Goal: Information Seeking & Learning: Learn about a topic

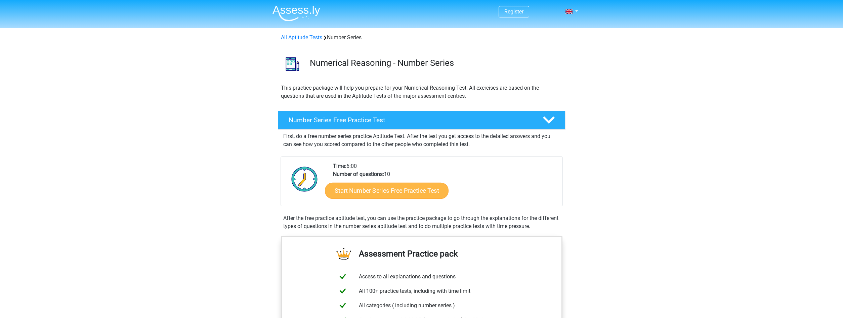
scroll to position [69, 0]
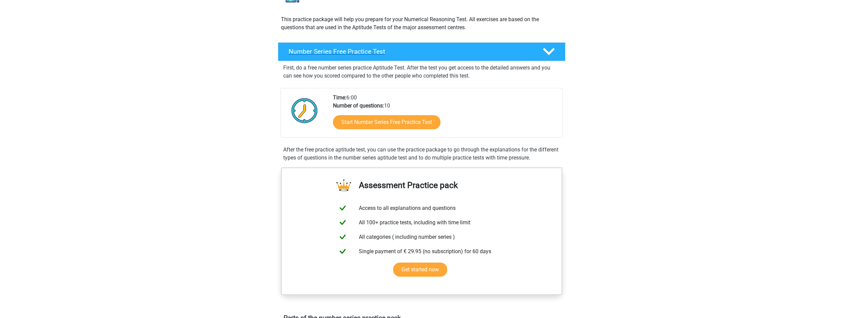
click at [429, 47] on div "Number Series Free Practice Test" at bounding box center [422, 51] width 288 height 19
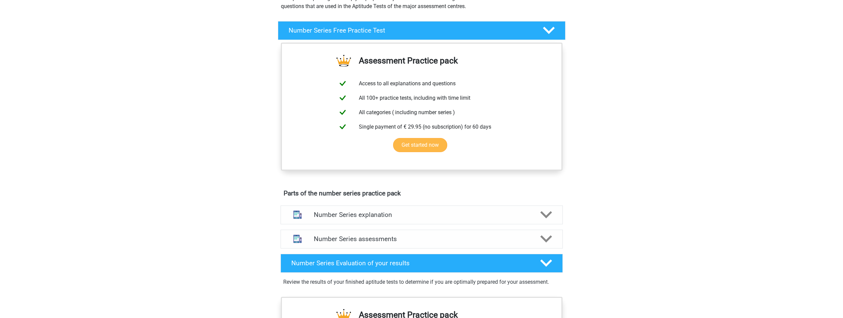
scroll to position [171, 0]
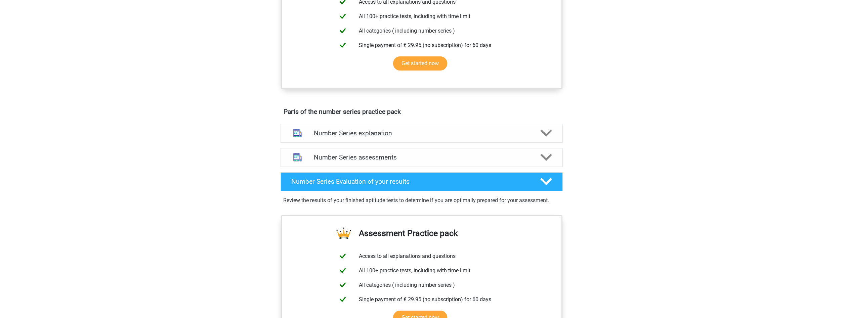
click at [494, 131] on h4 "Number Series explanation" at bounding box center [422, 133] width 216 height 8
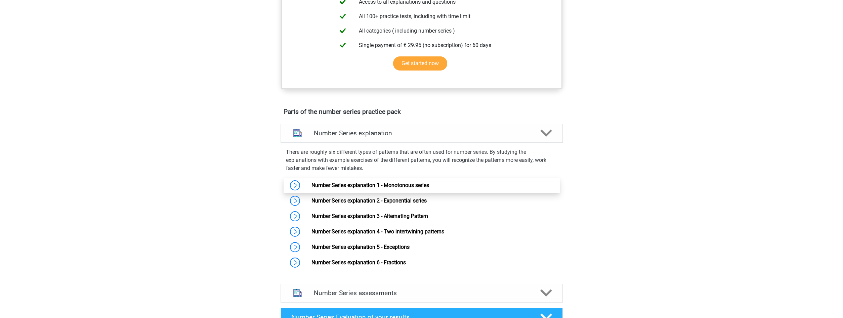
click at [388, 186] on link "Number Series explanation 1 - Monotonous series" at bounding box center [371, 185] width 118 height 6
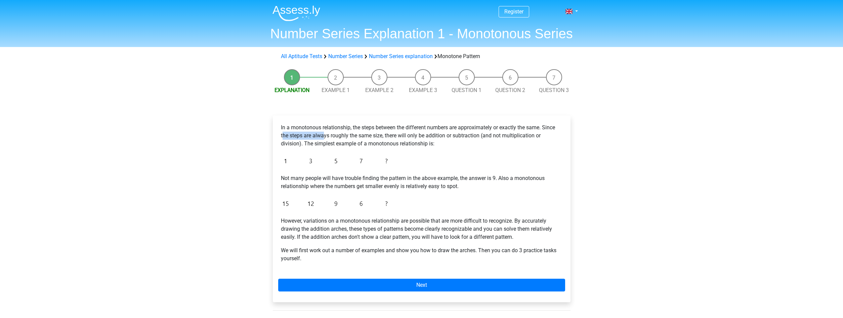
drag, startPoint x: 283, startPoint y: 139, endPoint x: 325, endPoint y: 135, distance: 42.2
click at [325, 135] on p "In a monotonous relationship, the steps between the different numbers are appro…" at bounding box center [422, 136] width 282 height 24
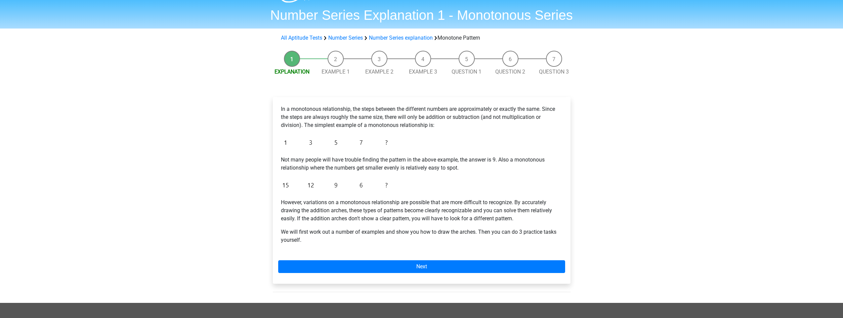
scroll to position [34, 0]
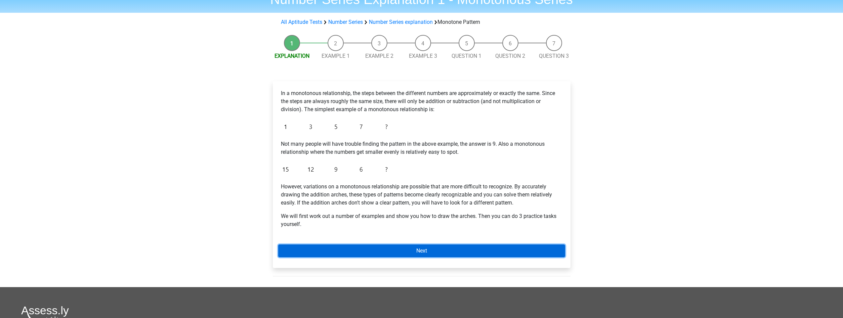
click at [348, 248] on link "Next" at bounding box center [421, 251] width 287 height 13
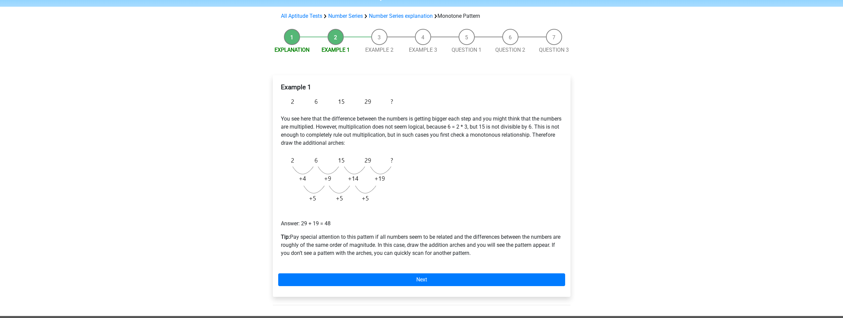
scroll to position [69, 0]
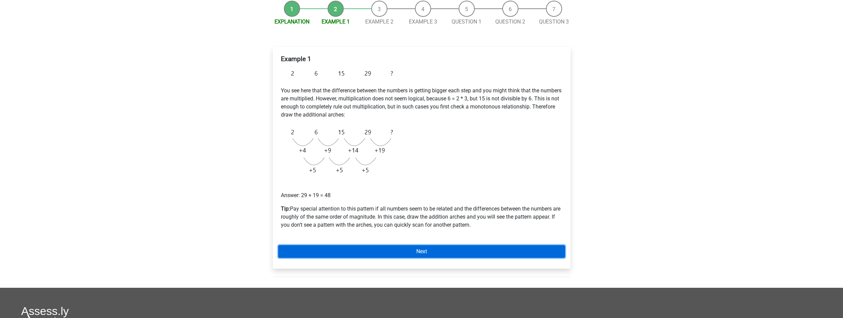
click at [364, 248] on link "Next" at bounding box center [421, 251] width 287 height 13
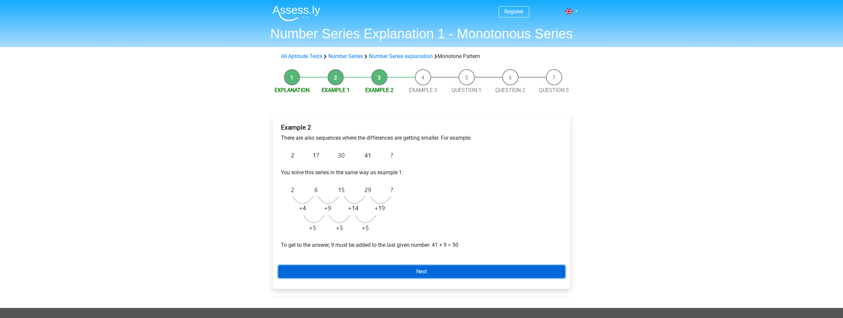
click at [437, 272] on link "Next" at bounding box center [421, 272] width 287 height 13
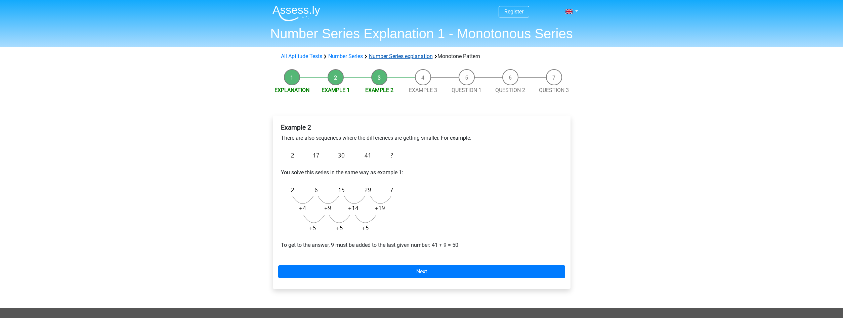
click at [396, 56] on link "Number Series explanation" at bounding box center [401, 56] width 64 height 6
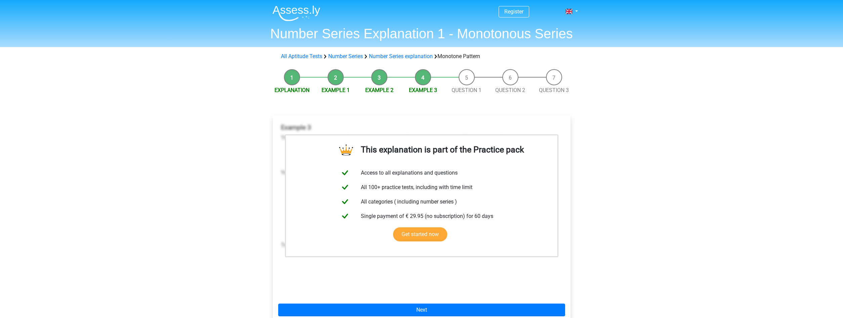
scroll to position [171, 0]
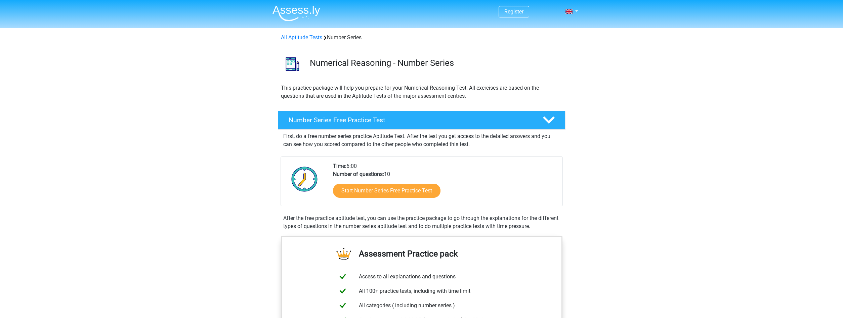
scroll to position [396, 0]
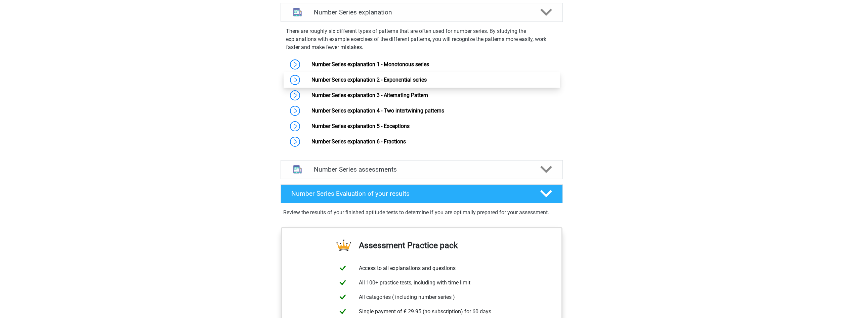
click at [357, 80] on link "Number Series explanation 2 - Exponential series" at bounding box center [369, 80] width 115 height 6
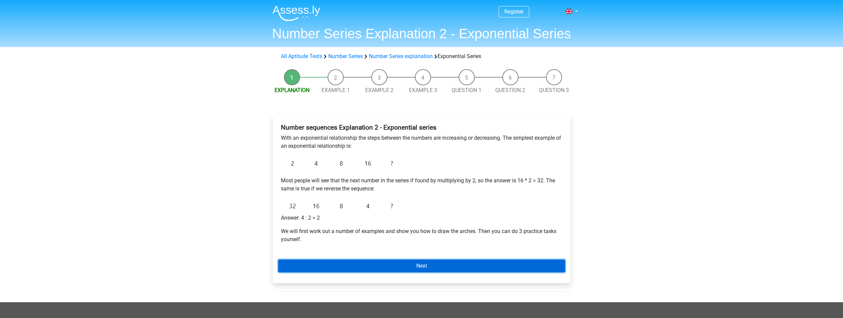
click at [359, 269] on link "Next" at bounding box center [421, 266] width 287 height 13
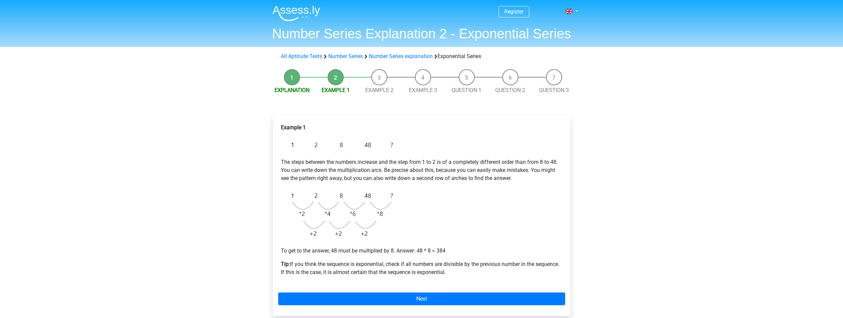
click at [401, 293] on div "Example 1 The steps between the numbers increase and the step from 1 to 2 is of…" at bounding box center [422, 216] width 298 height 201
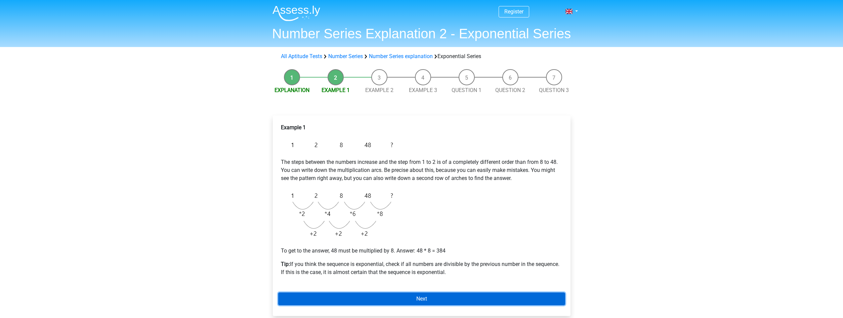
click at [401, 298] on link "Next" at bounding box center [421, 299] width 287 height 13
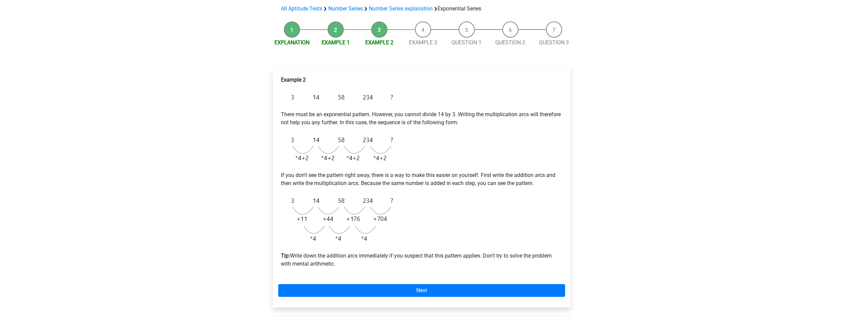
scroll to position [69, 0]
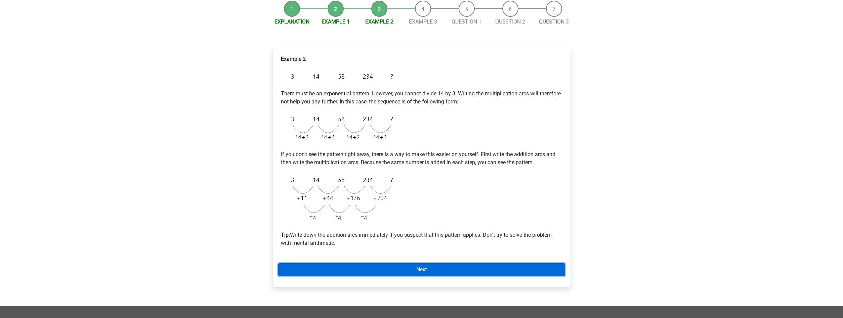
click at [413, 269] on link "Next" at bounding box center [421, 269] width 287 height 13
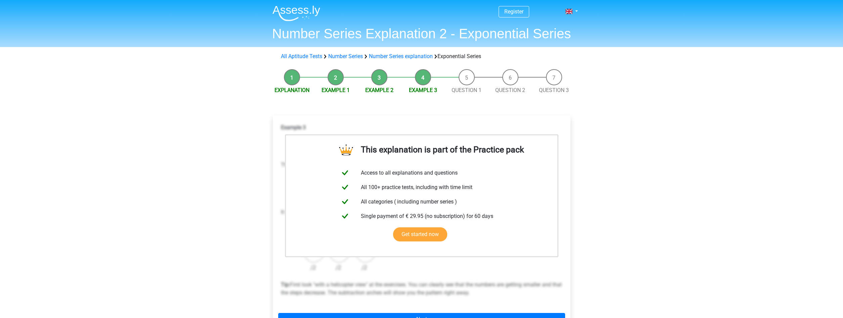
click at [385, 52] on div "All Aptitude Tests Number Series Number Series explanation Exponential Series" at bounding box center [421, 56] width 319 height 13
click at [386, 55] on link "Number Series explanation" at bounding box center [401, 56] width 64 height 6
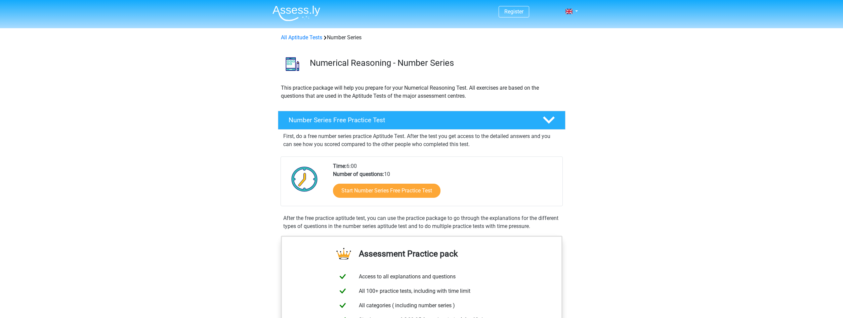
scroll to position [396, 0]
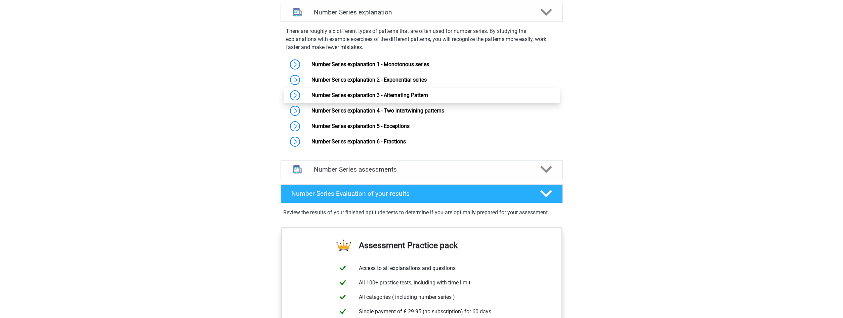
click at [347, 93] on link "Number Series explanation 3 - Alternating Pattern" at bounding box center [370, 95] width 117 height 6
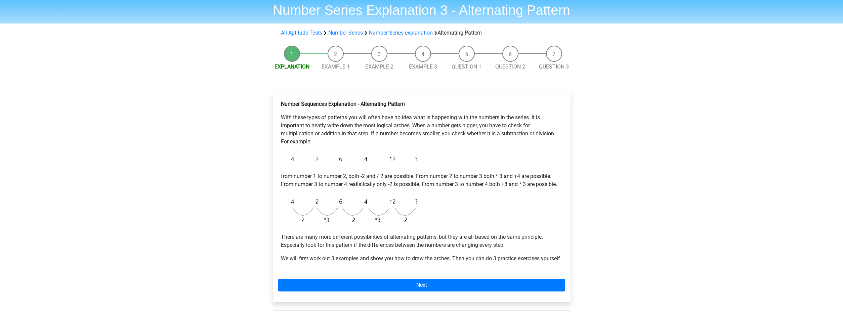
scroll to position [34, 0]
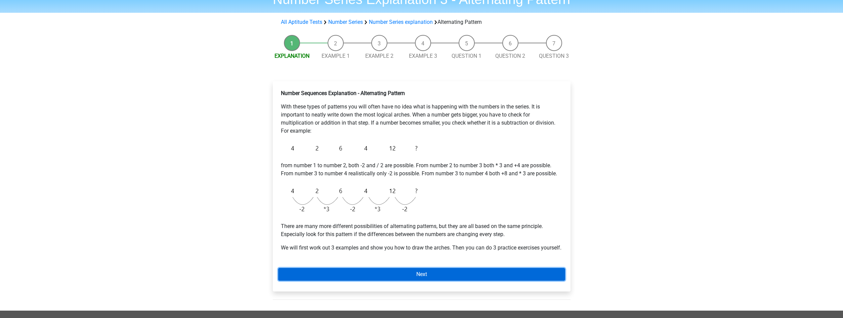
click at [409, 281] on link "Next" at bounding box center [421, 274] width 287 height 13
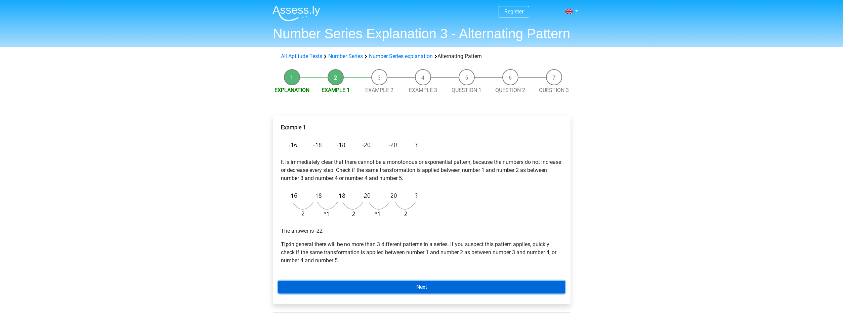
click at [396, 286] on link "Next" at bounding box center [421, 287] width 287 height 13
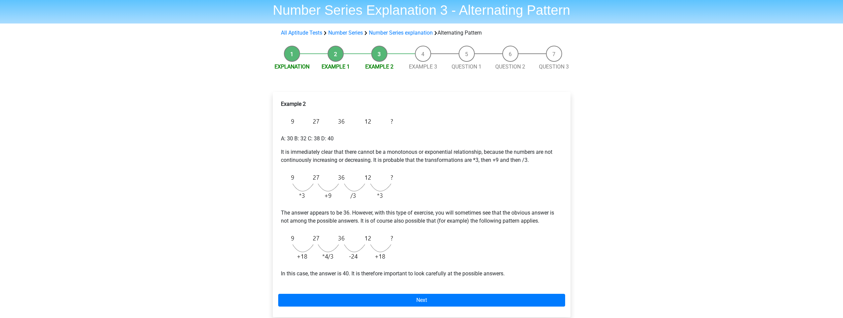
scroll to position [69, 0]
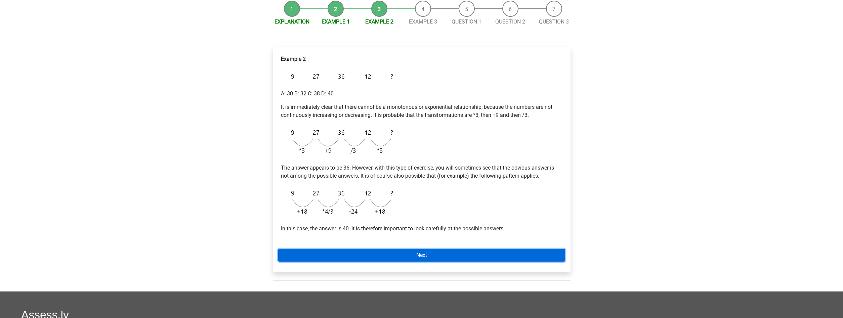
click at [378, 253] on link "Next" at bounding box center [421, 255] width 287 height 13
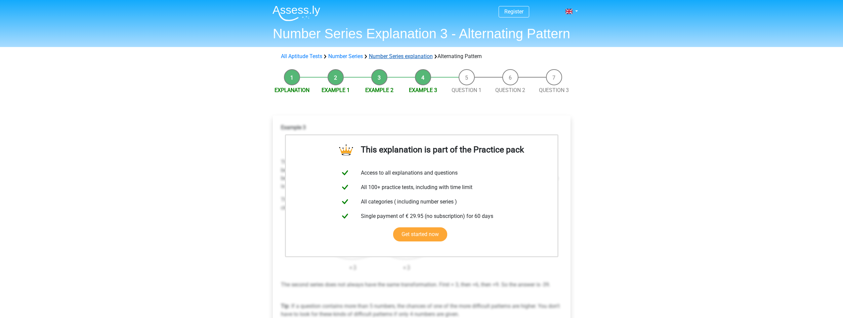
click at [403, 57] on link "Number Series explanation" at bounding box center [401, 56] width 64 height 6
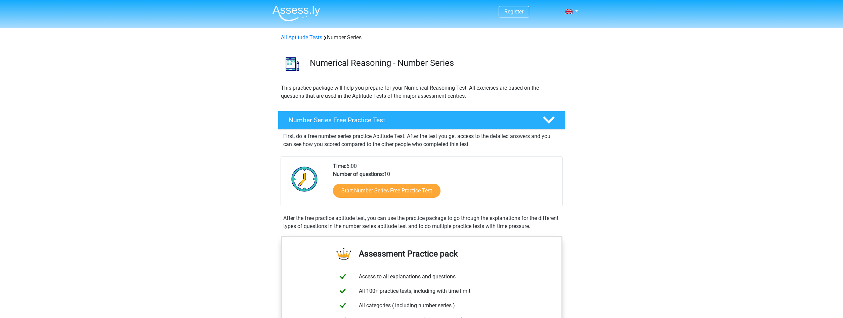
scroll to position [396, 0]
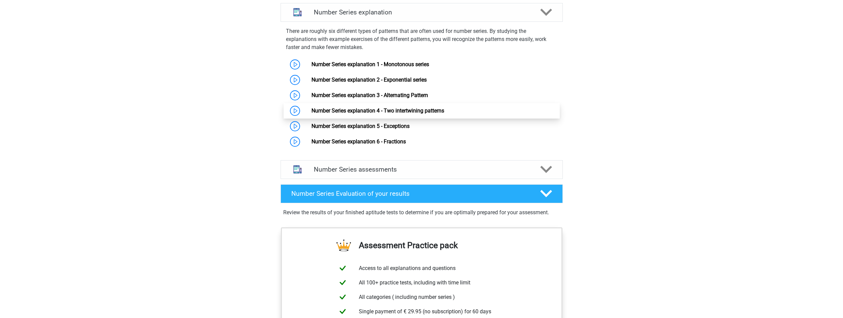
click at [344, 114] on link "Number Series explanation 4 - Two intertwining patterns" at bounding box center [378, 111] width 133 height 6
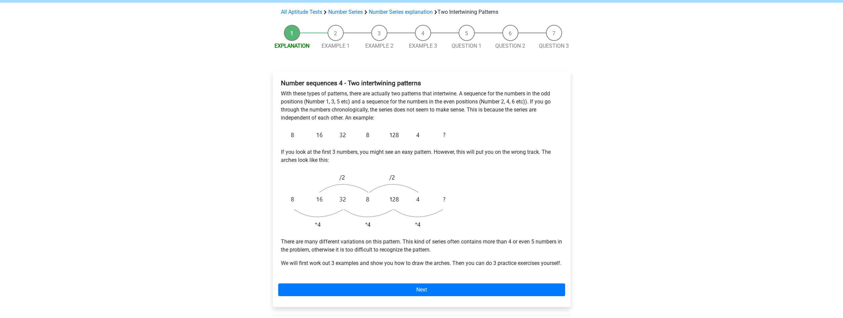
scroll to position [137, 0]
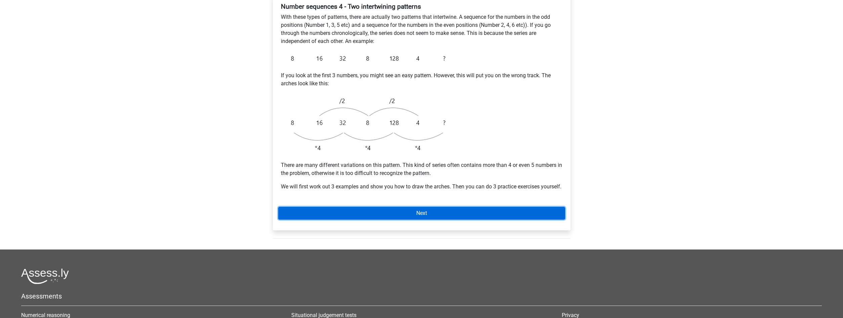
click at [369, 218] on link "Next" at bounding box center [421, 213] width 287 height 13
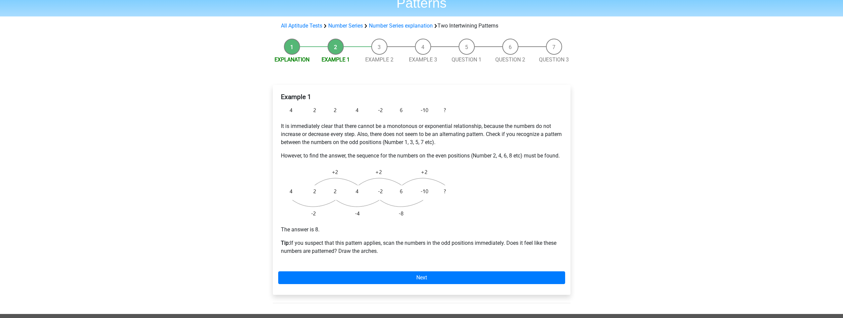
scroll to position [103, 0]
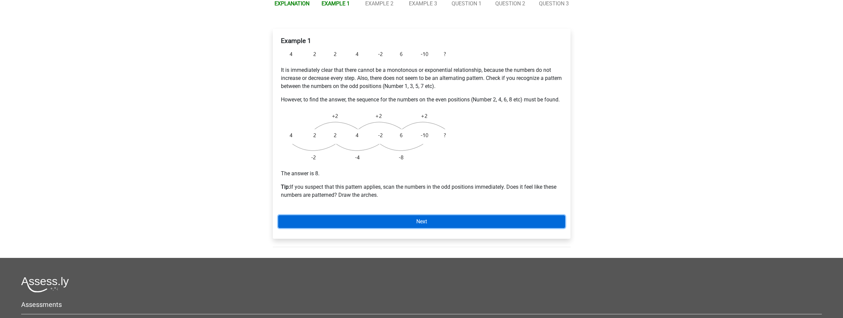
click at [415, 228] on link "Next" at bounding box center [421, 221] width 287 height 13
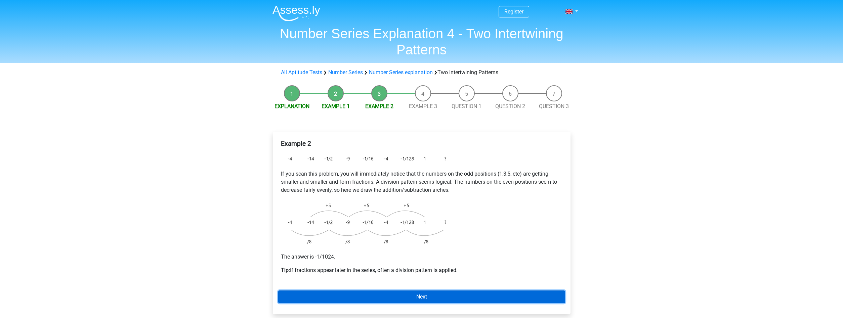
click at [368, 294] on link "Next" at bounding box center [421, 297] width 287 height 13
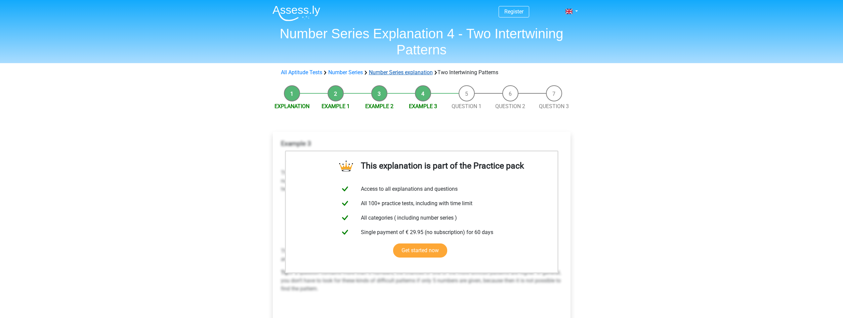
click at [386, 75] on link "Number Series explanation" at bounding box center [401, 72] width 64 height 6
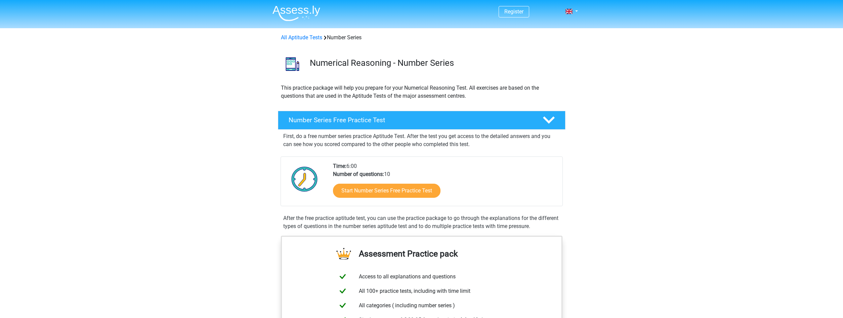
scroll to position [396, 0]
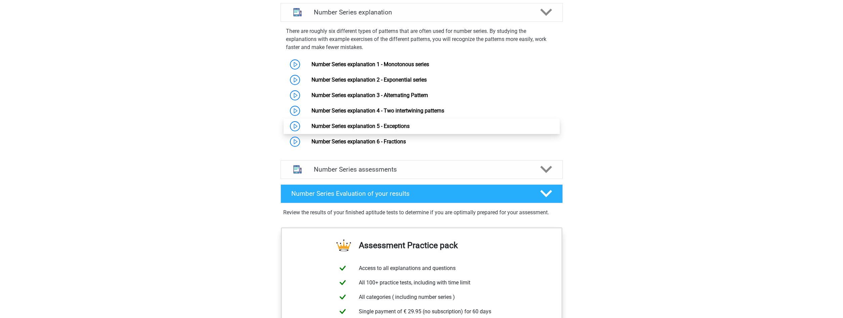
click at [376, 124] on link "Number Series explanation 5 - Exceptions" at bounding box center [361, 126] width 98 height 6
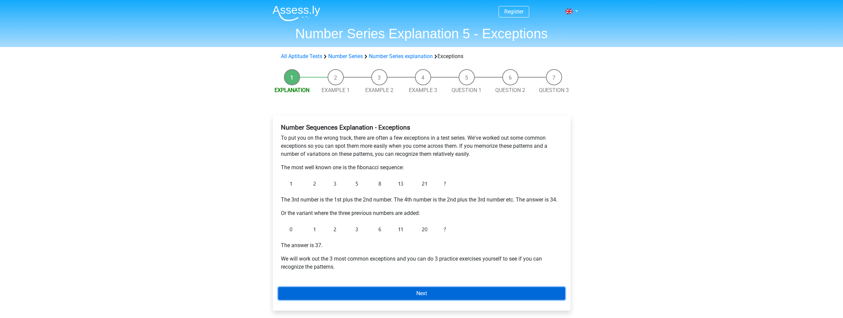
click at [368, 294] on link "Next" at bounding box center [421, 293] width 287 height 13
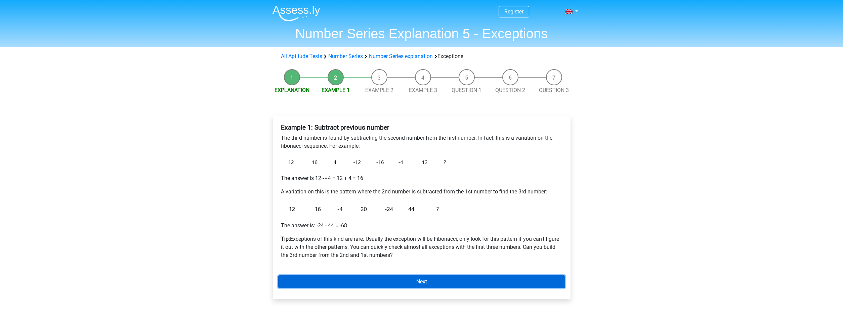
click at [349, 281] on link "Next" at bounding box center [421, 282] width 287 height 13
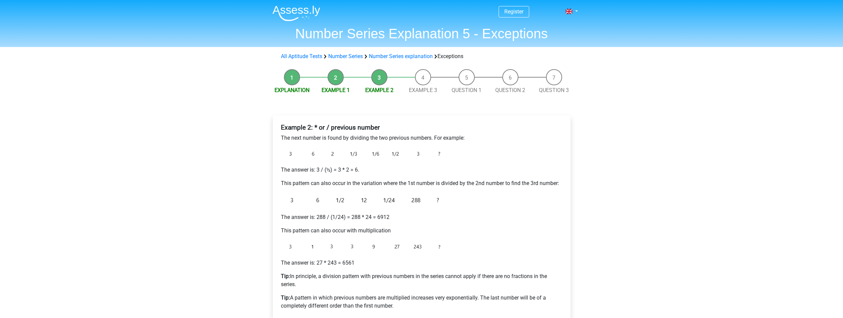
scroll to position [69, 0]
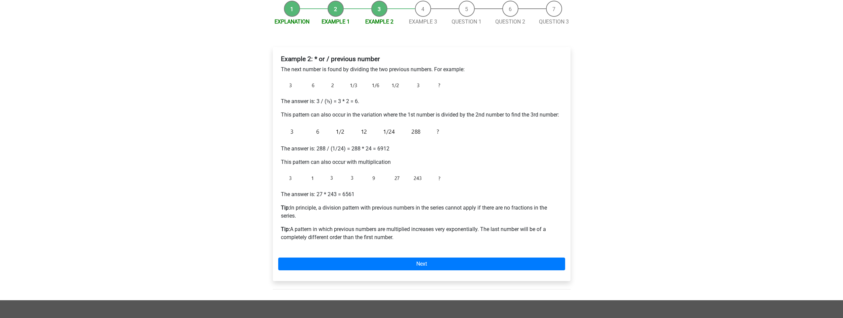
click at [452, 257] on div "Example 2: * or / previous number The next number is found by dividing the two …" at bounding box center [422, 164] width 298 height 234
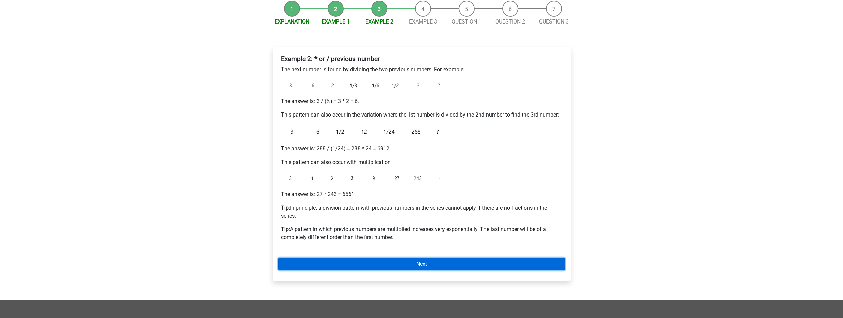
click at [451, 260] on link "Next" at bounding box center [421, 264] width 287 height 13
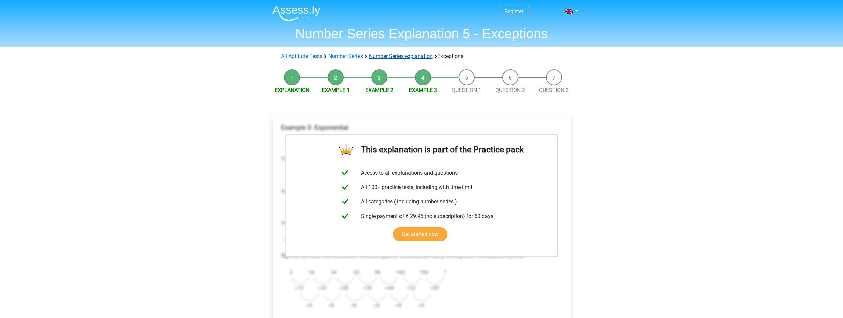
click at [384, 57] on link "Number Series explanation" at bounding box center [401, 56] width 64 height 6
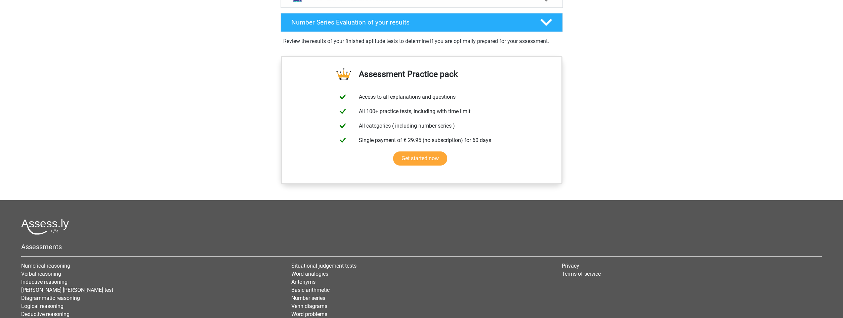
scroll to position [464, 0]
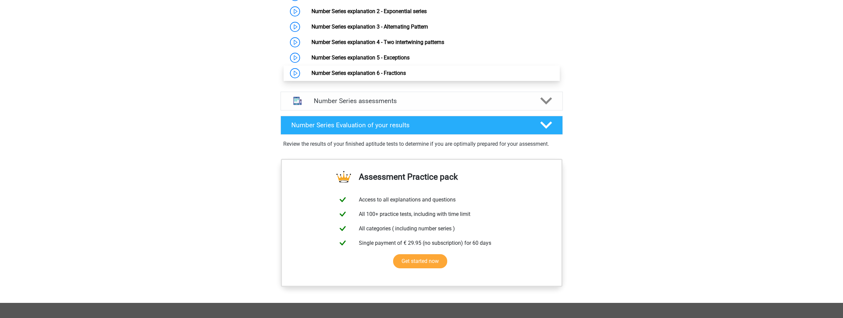
click at [406, 71] on link "Number Series explanation 6 - Fractions" at bounding box center [359, 73] width 94 height 6
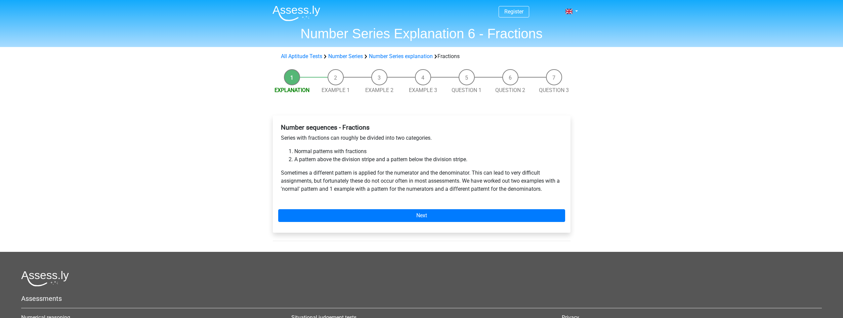
click at [395, 223] on div "Number sequences - Fractions Series with fractions can roughly be divided into …" at bounding box center [422, 174] width 298 height 117
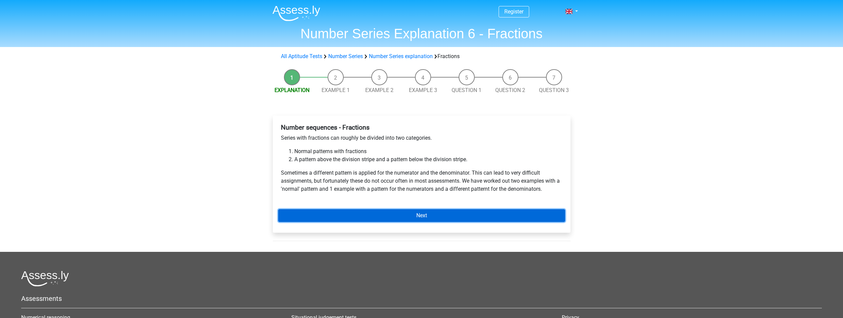
click at [394, 217] on link "Next" at bounding box center [421, 215] width 287 height 13
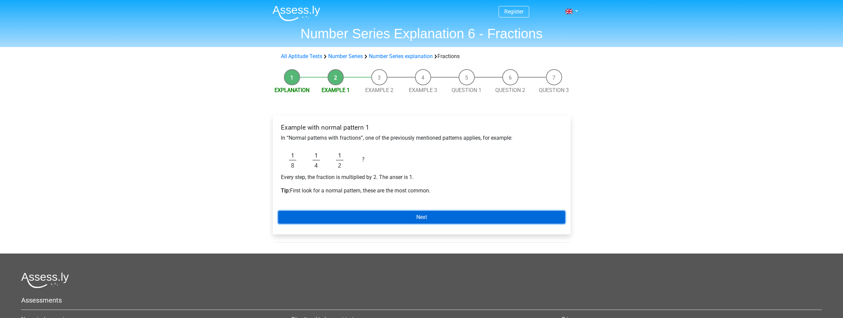
click at [394, 217] on link "Next" at bounding box center [421, 217] width 287 height 13
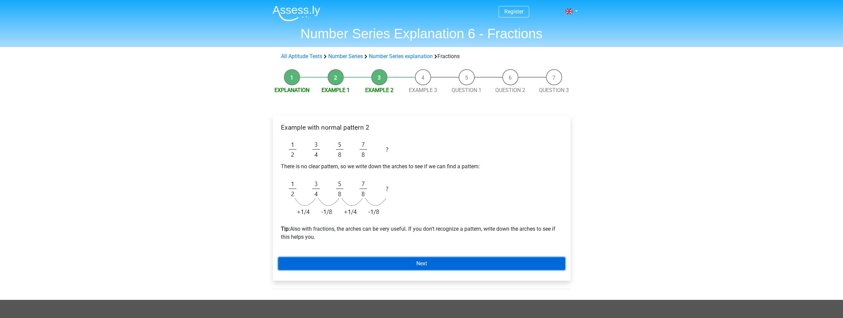
click at [341, 267] on link "Next" at bounding box center [421, 263] width 287 height 13
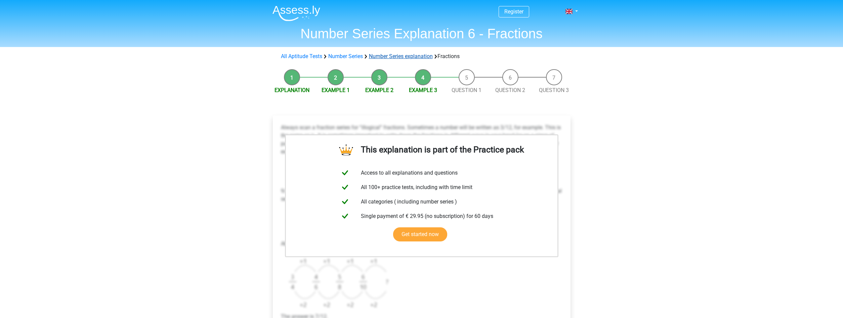
click at [397, 59] on link "Number Series explanation" at bounding box center [401, 56] width 64 height 6
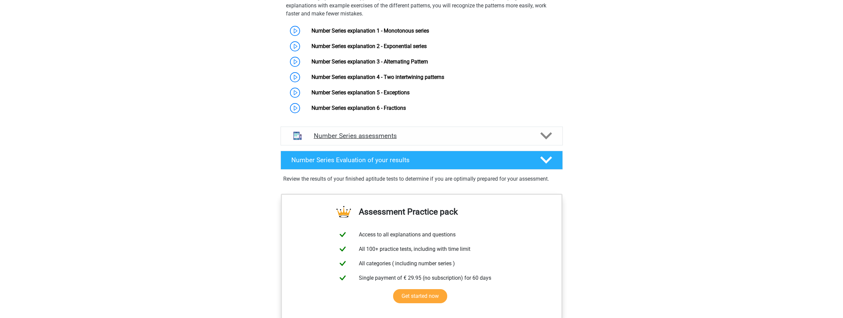
scroll to position [430, 0]
click at [493, 156] on h4 "Number Series Evaluation of your results" at bounding box center [410, 160] width 238 height 8
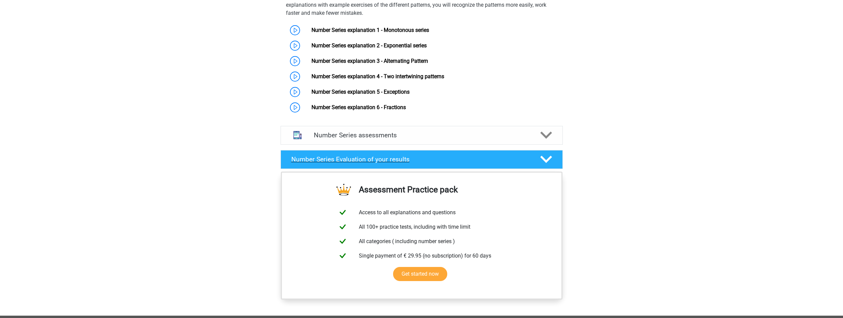
click at [495, 157] on h4 "Number Series Evaluation of your results" at bounding box center [410, 160] width 238 height 8
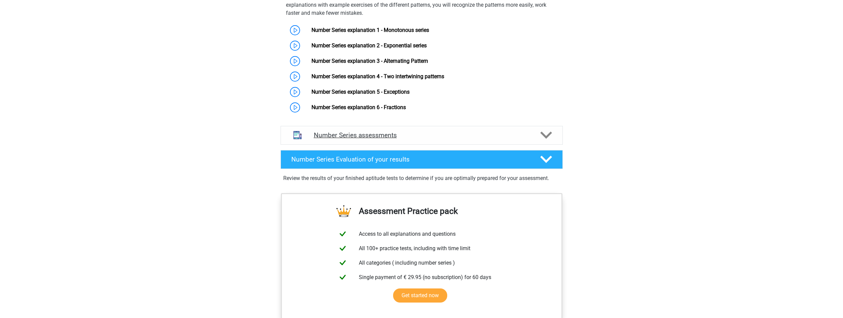
click at [492, 133] on h4 "Number Series assessments" at bounding box center [422, 135] width 216 height 8
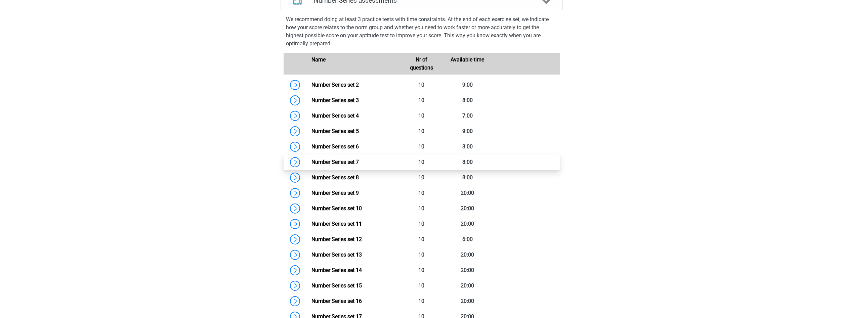
scroll to position [533, 0]
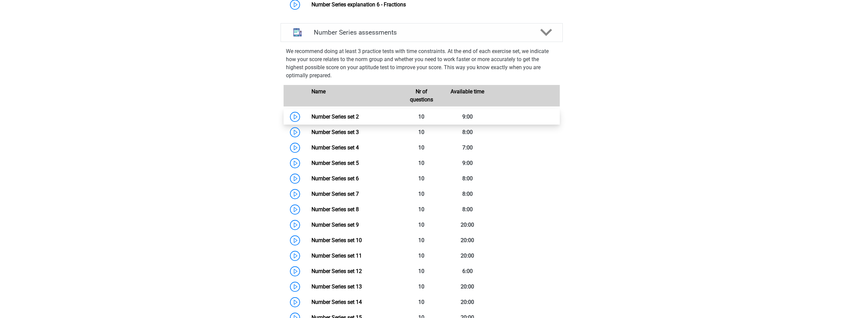
click at [359, 120] on link "Number Series set 2" at bounding box center [335, 117] width 47 height 6
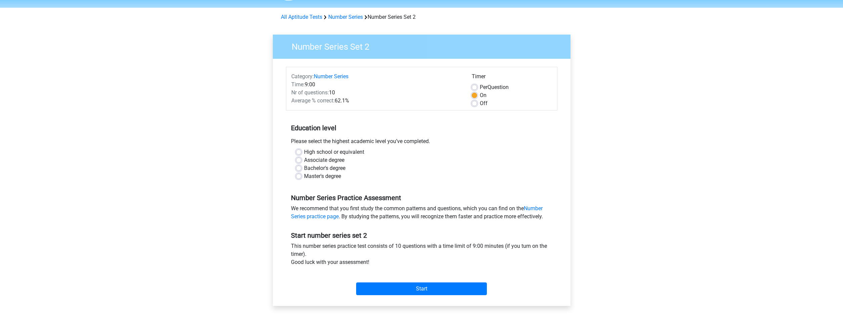
scroll to position [34, 0]
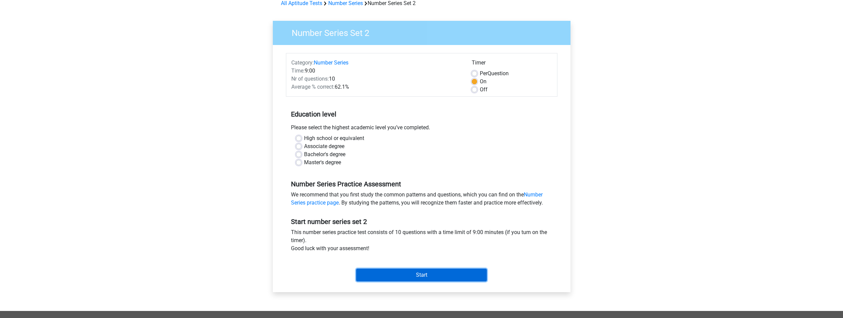
click at [396, 275] on input "Start" at bounding box center [421, 275] width 131 height 13
click at [322, 165] on label "Master's degree" at bounding box center [322, 163] width 37 height 8
click at [301, 165] on input "Master's degree" at bounding box center [298, 162] width 5 height 7
radio input "true"
click at [383, 270] on input "Start" at bounding box center [421, 275] width 131 height 13
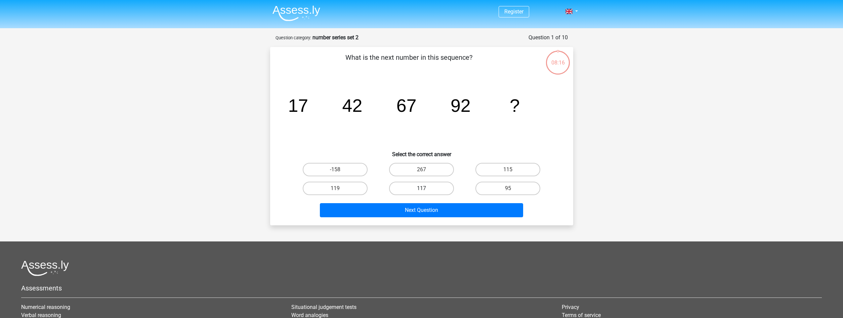
click at [414, 191] on label "117" at bounding box center [421, 188] width 65 height 13
click at [421, 191] on input "117" at bounding box center [423, 191] width 4 height 4
radio input "true"
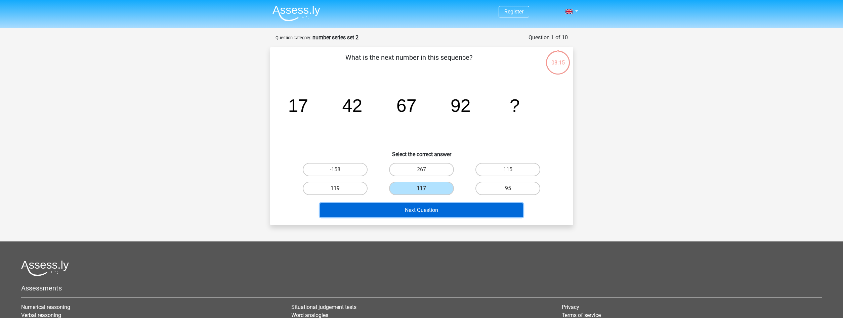
click at [425, 214] on button "Next Question" at bounding box center [421, 210] width 203 height 14
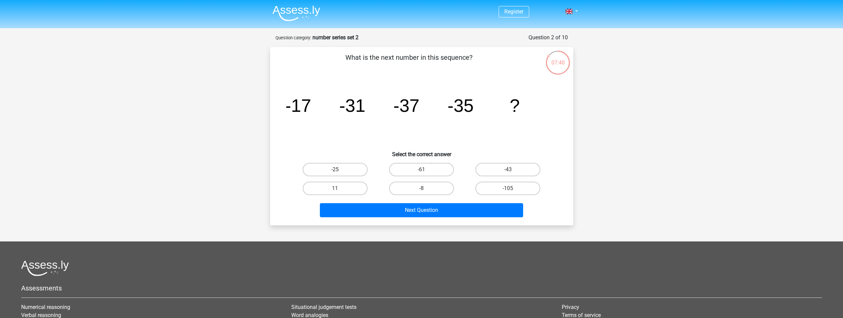
click at [350, 175] on label "-25" at bounding box center [335, 169] width 65 height 13
click at [339, 174] on input "-25" at bounding box center [337, 172] width 4 height 4
radio input "true"
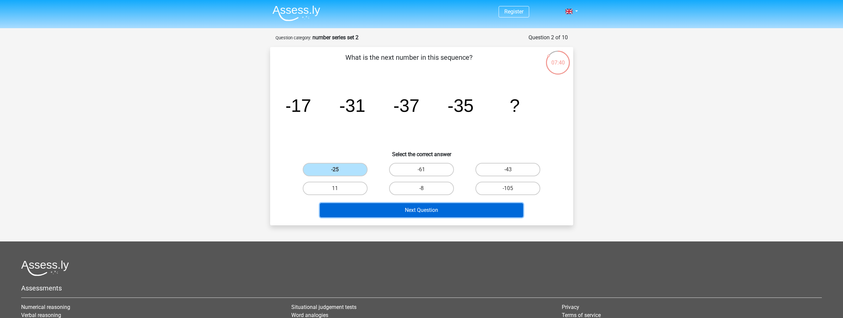
click at [368, 209] on button "Next Question" at bounding box center [421, 210] width 203 height 14
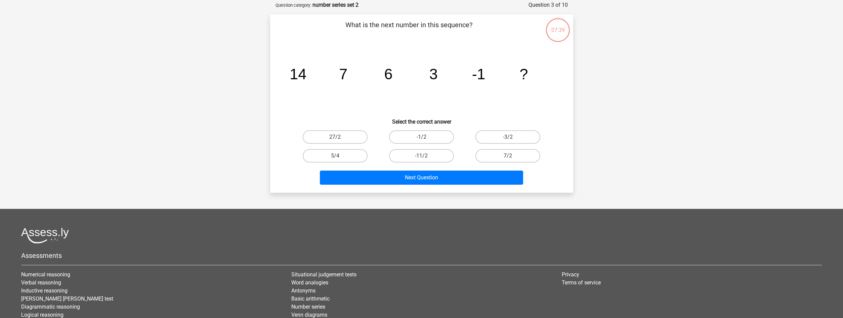
scroll to position [34, 0]
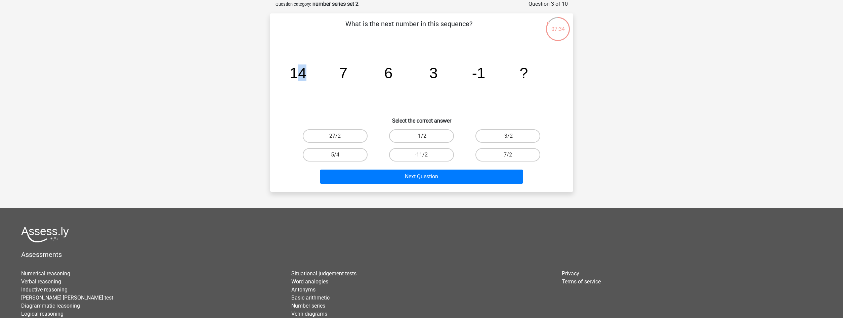
drag, startPoint x: 311, startPoint y: 71, endPoint x: 339, endPoint y: 73, distance: 28.6
click at [339, 73] on g "14 7 6 3 -1 ?" at bounding box center [409, 73] width 238 height 17
click at [339, 73] on tspan "7" at bounding box center [343, 73] width 8 height 17
drag, startPoint x: 298, startPoint y: 71, endPoint x: 318, endPoint y: 72, distance: 19.9
click at [318, 72] on icon "image/svg+xml 14 7 6 3 -1 ?" at bounding box center [421, 78] width 271 height 68
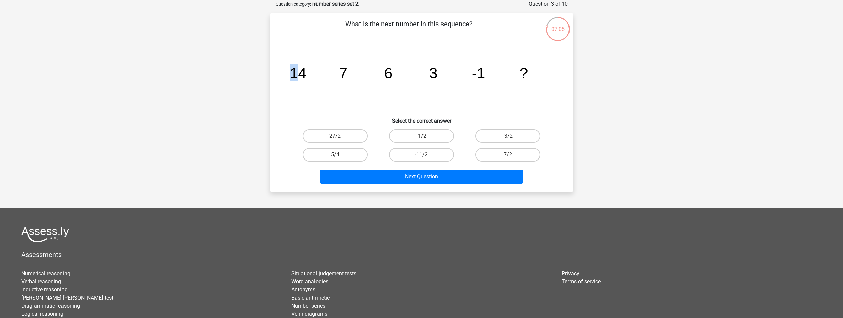
drag, startPoint x: 296, startPoint y: 73, endPoint x: 319, endPoint y: 72, distance: 22.9
click at [319, 72] on icon "image/svg+xml 14 7 6 3 -1 ?" at bounding box center [421, 78] width 271 height 68
drag, startPoint x: 333, startPoint y: 76, endPoint x: 349, endPoint y: 73, distance: 16.0
click at [349, 73] on icon "image/svg+xml 14 7 6 3 -1 ?" at bounding box center [421, 78] width 271 height 68
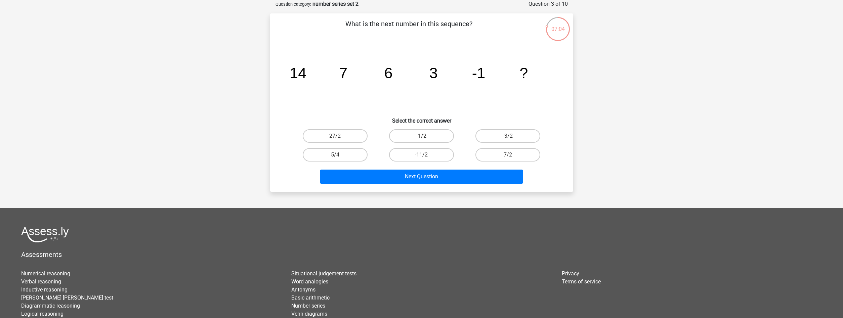
click at [349, 73] on icon "image/svg+xml 14 7 6 3 -1 ?" at bounding box center [421, 78] width 271 height 68
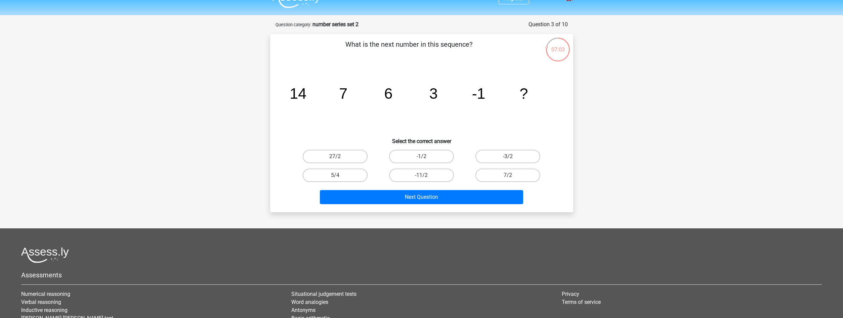
scroll to position [0, 0]
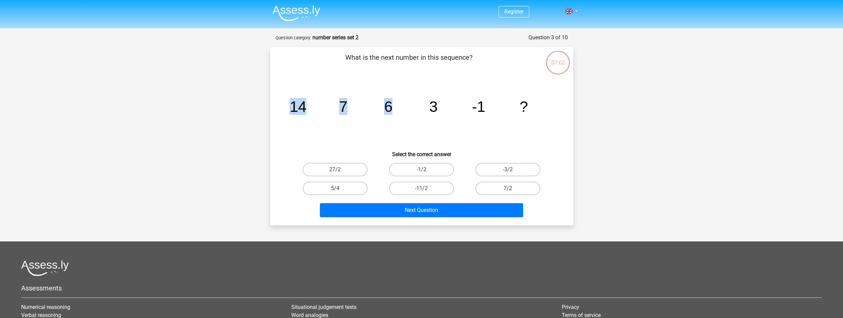
drag, startPoint x: 367, startPoint y: 98, endPoint x: 391, endPoint y: 103, distance: 23.9
click at [391, 102] on icon "image/svg+xml 14 7 6 3 -1 ?" at bounding box center [421, 112] width 271 height 68
click at [391, 103] on tspan "6" at bounding box center [388, 106] width 8 height 17
drag, startPoint x: 307, startPoint y: 106, endPoint x: 331, endPoint y: 106, distance: 23.5
click at [331, 106] on icon "image/svg+xml 14 7 6 3 -1 ?" at bounding box center [421, 112] width 271 height 68
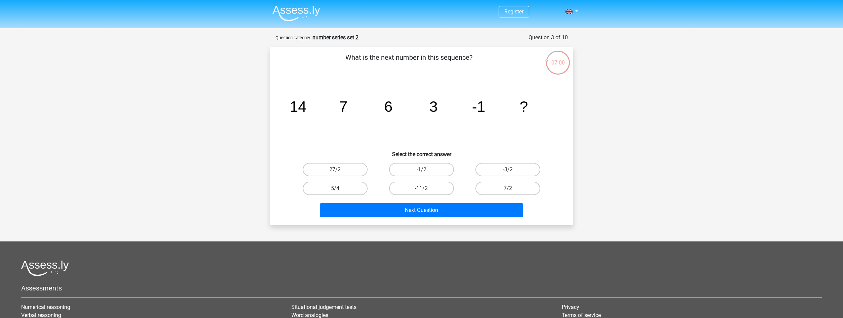
drag, startPoint x: 331, startPoint y: 106, endPoint x: 344, endPoint y: 106, distance: 13.1
click at [332, 106] on icon "image/svg+xml 14 7 6 3 -1 ?" at bounding box center [421, 112] width 271 height 68
drag, startPoint x: 344, startPoint y: 106, endPoint x: 358, endPoint y: 105, distance: 14.5
click at [349, 106] on icon "image/svg+xml 14 7 6 3 -1 ?" at bounding box center [421, 112] width 271 height 68
click at [384, 105] on icon "image/svg+xml 14 7 6 3 -1 ?" at bounding box center [421, 112] width 271 height 68
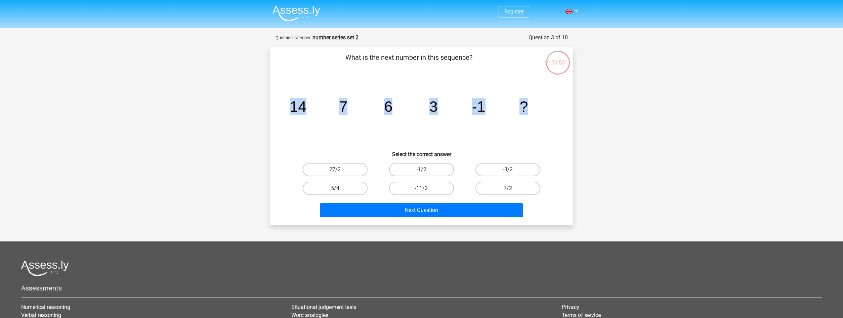
drag, startPoint x: 291, startPoint y: 104, endPoint x: 525, endPoint y: 108, distance: 234.0
click at [525, 108] on g "14 7 6 3 -1 ?" at bounding box center [409, 106] width 238 height 17
copy g "14 7 6 3 -1 ?"
click at [544, 148] on h6 "Select the correct answer" at bounding box center [422, 152] width 282 height 12
click at [412, 170] on label "-1/2" at bounding box center [421, 169] width 65 height 13
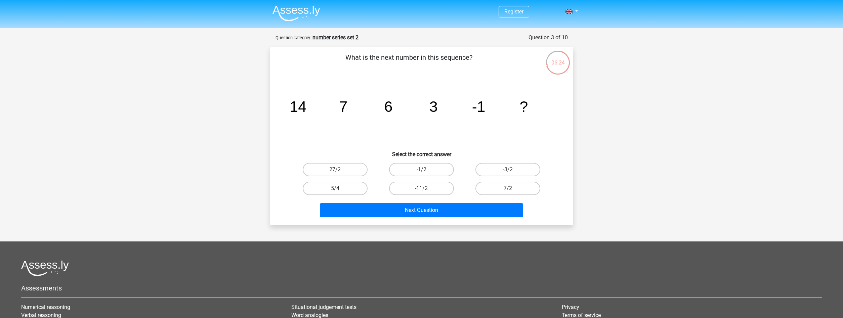
click at [421, 170] on input "-1/2" at bounding box center [423, 172] width 4 height 4
radio input "true"
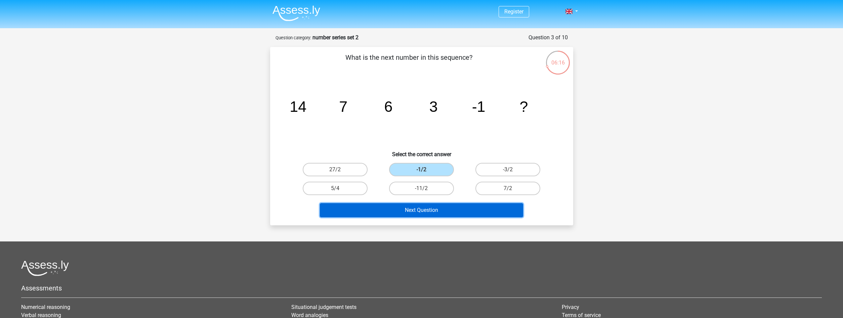
click at [413, 209] on button "Next Question" at bounding box center [421, 210] width 203 height 14
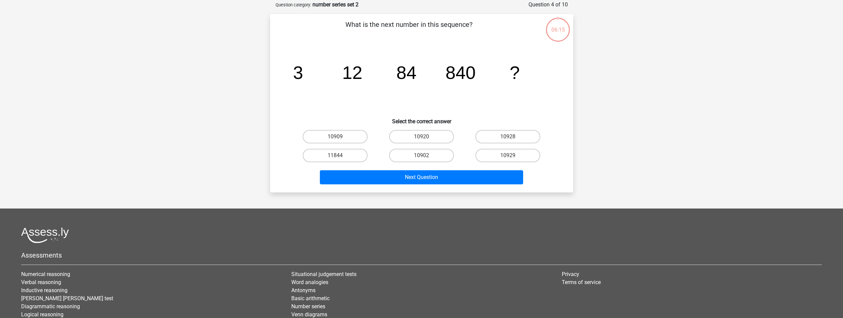
scroll to position [34, 0]
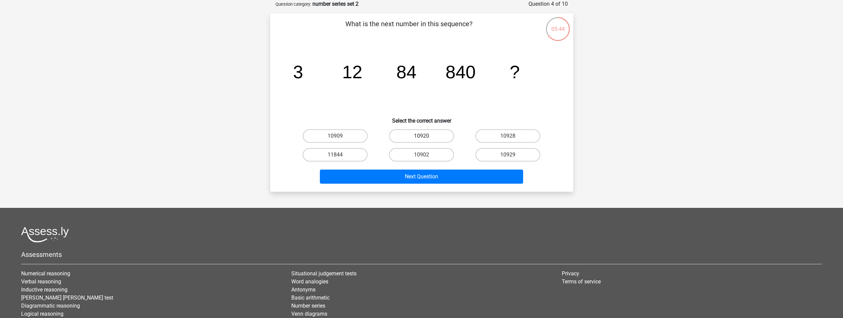
click at [412, 137] on label "10920" at bounding box center [421, 135] width 65 height 13
click at [421, 137] on input "10920" at bounding box center [423, 138] width 4 height 4
radio input "true"
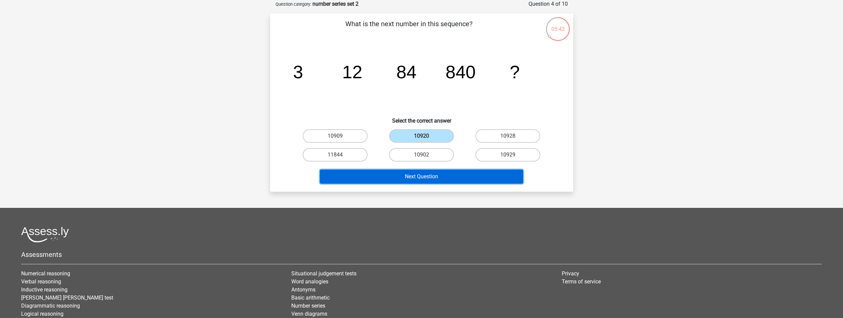
click at [425, 177] on button "Next Question" at bounding box center [421, 177] width 203 height 14
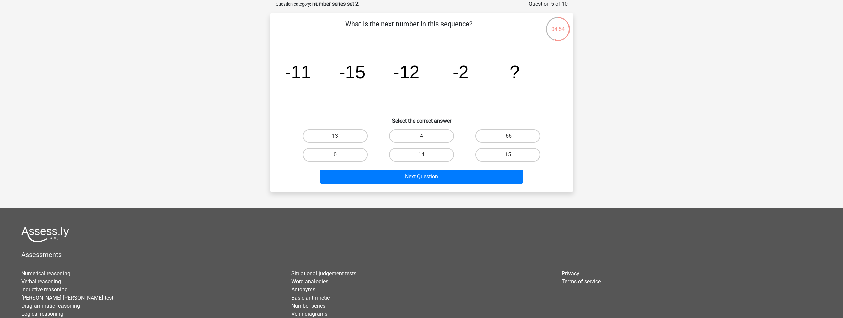
drag, startPoint x: 303, startPoint y: 74, endPoint x: 522, endPoint y: 74, distance: 218.5
click at [522, 74] on div "image/svg+xml -11 -15 -12 -2 ?" at bounding box center [422, 78] width 282 height 68
click at [522, 74] on icon "image/svg+xml -11 -15 -12 -2 ?" at bounding box center [421, 78] width 271 height 68
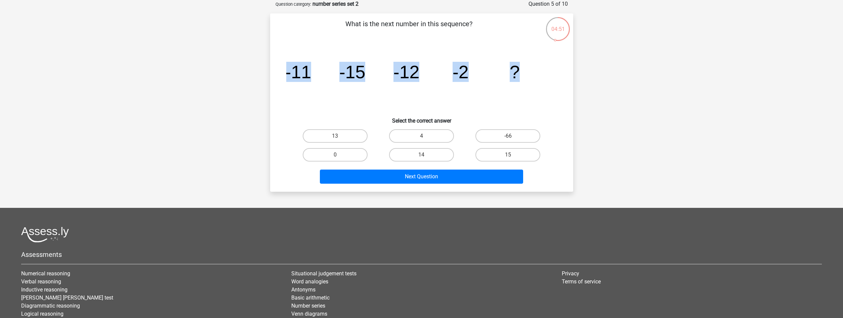
drag, startPoint x: 516, startPoint y: 76, endPoint x: 286, endPoint y: 72, distance: 230.2
click at [286, 72] on div "image/svg+xml -11 -15 -12 -2 ?" at bounding box center [422, 78] width 282 height 68
copy icon "image/svg+xml -11 -15 -12 -2 ?"
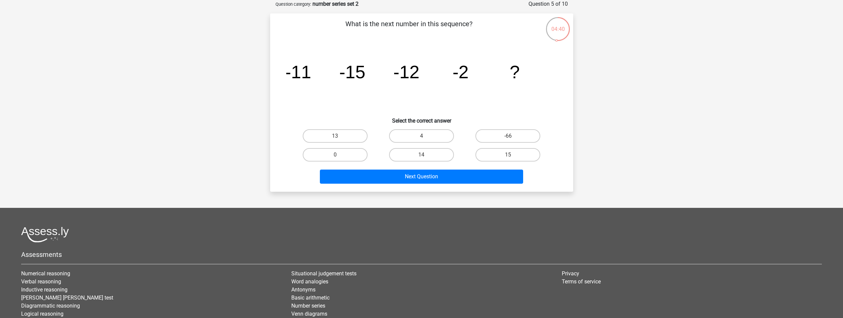
click at [372, 91] on icon "image/svg+xml -11 -15 -12 -2 ?" at bounding box center [421, 78] width 271 height 68
click at [486, 152] on label "15" at bounding box center [508, 154] width 65 height 13
click at [508, 155] on input "15" at bounding box center [510, 157] width 4 height 4
radio input "true"
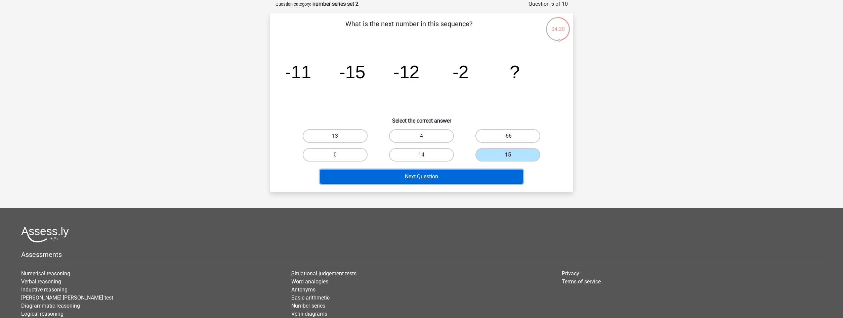
click at [474, 177] on button "Next Question" at bounding box center [421, 177] width 203 height 14
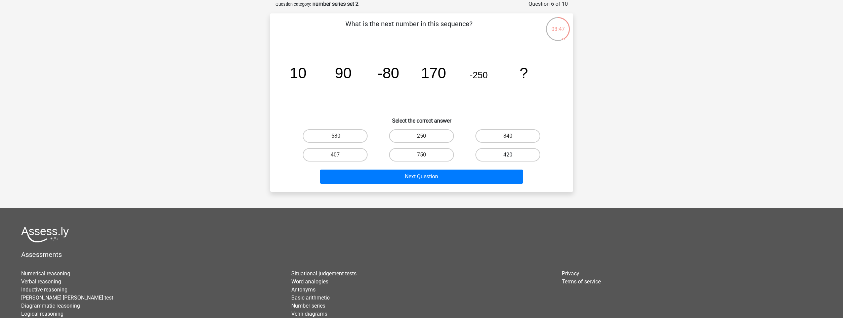
click at [503, 158] on label "420" at bounding box center [508, 154] width 65 height 13
click at [508, 158] on input "420" at bounding box center [510, 157] width 4 height 4
radio input "true"
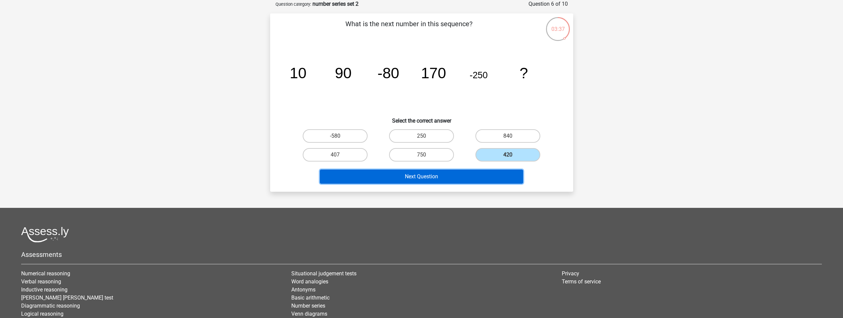
click at [492, 179] on button "Next Question" at bounding box center [421, 177] width 203 height 14
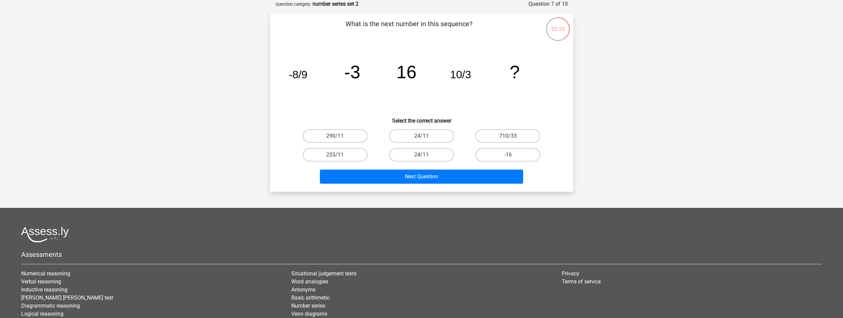
drag, startPoint x: 295, startPoint y: 75, endPoint x: 314, endPoint y: 75, distance: 18.2
click at [314, 75] on icon "image/svg+xml -8/9 -3 16 10/3 ?" at bounding box center [421, 78] width 271 height 68
drag, startPoint x: 309, startPoint y: 75, endPoint x: 304, endPoint y: 75, distance: 4.4
click at [304, 75] on icon "image/svg+xml -8/9 -3 16 10/3 ?" at bounding box center [421, 78] width 271 height 68
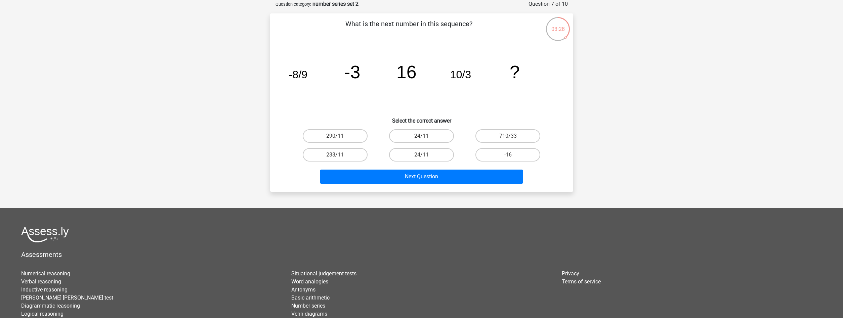
click at [311, 77] on icon "image/svg+xml -8/9 -3 16 10/3 ?" at bounding box center [421, 78] width 271 height 68
drag, startPoint x: 289, startPoint y: 76, endPoint x: 516, endPoint y: 75, distance: 227.2
click at [516, 75] on icon "image/svg+xml -8/9 -3 16 10/3 ?" at bounding box center [421, 78] width 271 height 68
copy icon "image/svg+xml -8/9 -3 16 10/3 ?"
click at [355, 110] on icon "image/svg+xml -8/9 -3 16 10/3 ?" at bounding box center [421, 78] width 271 height 68
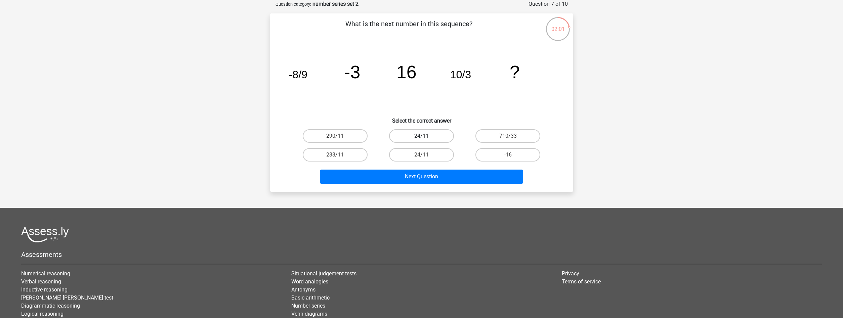
click at [407, 138] on label "24/11" at bounding box center [421, 135] width 65 height 13
click at [421, 138] on input "24/11" at bounding box center [423, 138] width 4 height 4
radio input "true"
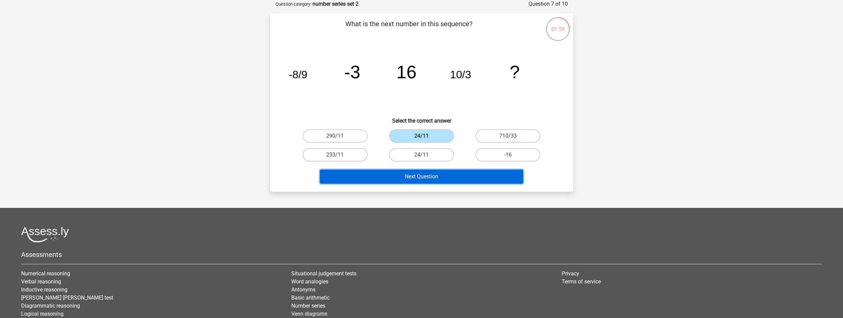
click at [417, 178] on button "Next Question" at bounding box center [421, 177] width 203 height 14
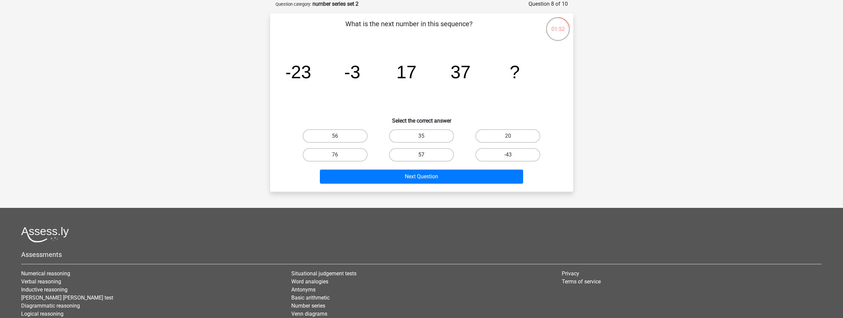
click at [412, 153] on label "57" at bounding box center [421, 154] width 65 height 13
click at [421, 155] on input "57" at bounding box center [423, 157] width 4 height 4
radio input "true"
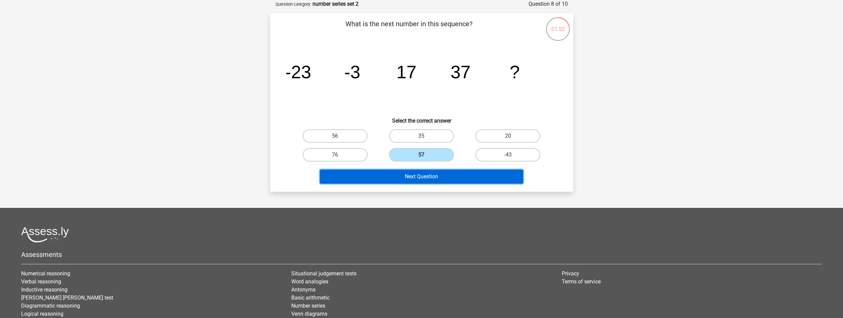
click at [418, 179] on button "Next Question" at bounding box center [421, 177] width 203 height 14
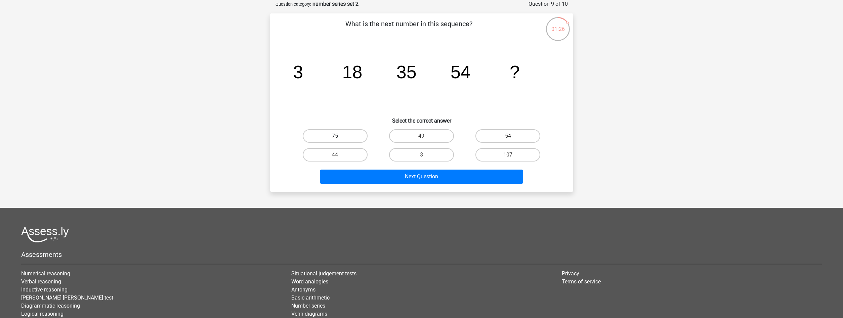
click at [353, 133] on label "75" at bounding box center [335, 135] width 65 height 13
click at [339, 136] on input "75" at bounding box center [337, 138] width 4 height 4
radio input "true"
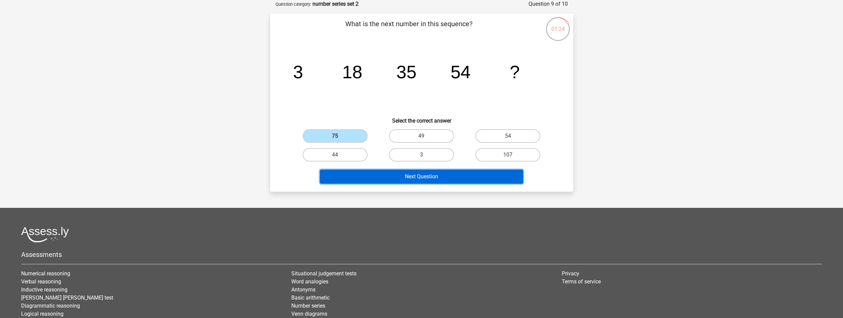
click at [408, 176] on button "Next Question" at bounding box center [421, 177] width 203 height 14
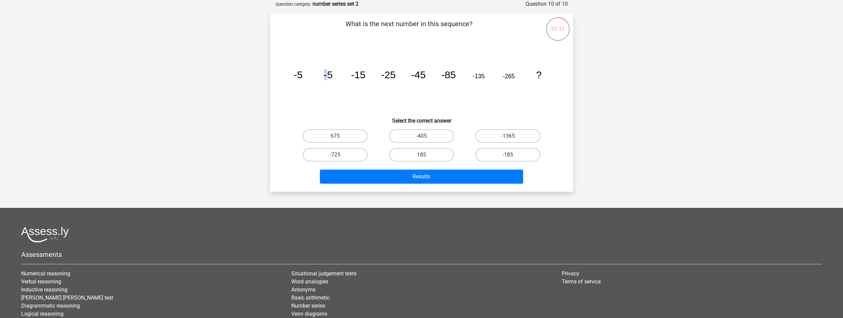
drag, startPoint x: 310, startPoint y: 78, endPoint x: 329, endPoint y: 79, distance: 19.2
click at [329, 79] on g "-5 -5 -15 -25 -45 -85 -135 -265 ?" at bounding box center [417, 74] width 248 height 11
click at [335, 80] on icon "image/svg+xml -5 -5 -15 -25 -45 -85 -135 -265 ?" at bounding box center [421, 78] width 271 height 68
click at [341, 90] on icon "image/svg+xml -5 -5 -15 -25 -45 -85 -135 -265 ?" at bounding box center [421, 78] width 271 height 68
drag, startPoint x: 295, startPoint y: 75, endPoint x: 516, endPoint y: 83, distance: 220.3
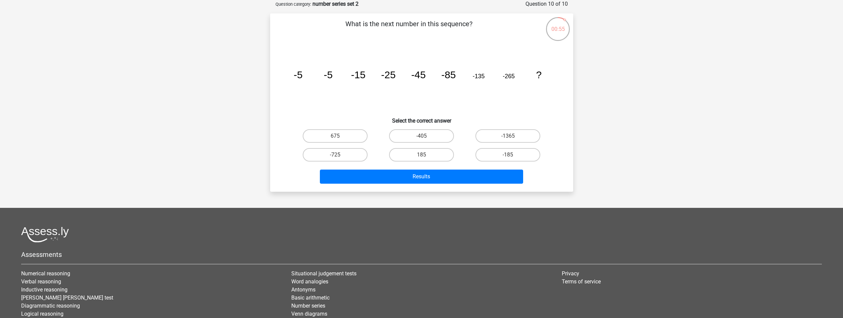
click at [516, 83] on icon "image/svg+xml -5 -5 -15 -25 -45 -85 -135 -265 ?" at bounding box center [421, 78] width 271 height 68
drag, startPoint x: 295, startPoint y: 74, endPoint x: 541, endPoint y: 77, distance: 245.7
click at [541, 77] on g "-5 -5 -15 -25 -45 -85 -135 -265 ?" at bounding box center [417, 74] width 248 height 11
copy g "-5 -5 -15 -25 -45 -85 -135 -265 ?"
click at [315, 74] on icon "image/svg+xml -5 -5 -15 -25 -45 -85 -135 -265 ?" at bounding box center [421, 78] width 271 height 68
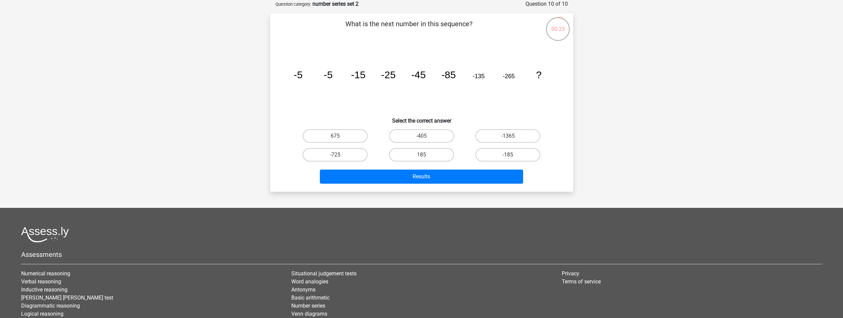
drag, startPoint x: 322, startPoint y: 138, endPoint x: 578, endPoint y: 154, distance: 256.6
click at [578, 154] on div "00:23 Question 10 of 10 Question category: number series set 2 What is the next…" at bounding box center [422, 96] width 314 height 192
drag, startPoint x: 513, startPoint y: 149, endPoint x: 328, endPoint y: 105, distance: 190.3
click at [328, 105] on div "What is the next number in this sequence? image/svg+xml -5 -5 -15 -25 -45 -85 -…" at bounding box center [422, 103] width 298 height 168
click at [327, 121] on h6 "Select the correct answer" at bounding box center [422, 118] width 282 height 12
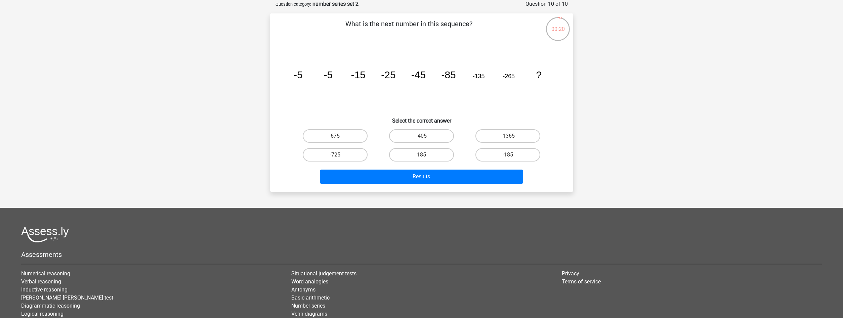
drag, startPoint x: 333, startPoint y: 136, endPoint x: 557, endPoint y: 155, distance: 224.7
click at [557, 155] on div "675 -405 -1365 -725 185" at bounding box center [422, 146] width 282 height 38
click at [537, 92] on icon "image/svg+xml -5 -5 -15 -25 -45 -85 -135 -265 ?" at bounding box center [421, 78] width 271 height 68
click at [433, 134] on label "-405" at bounding box center [421, 135] width 65 height 13
click at [426, 136] on input "-405" at bounding box center [423, 138] width 4 height 4
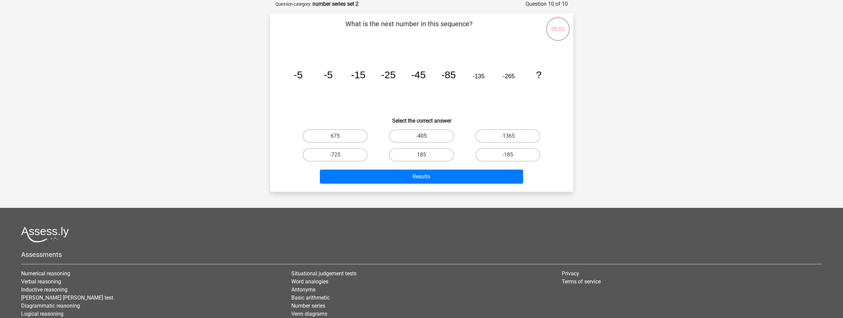
radio input "true"
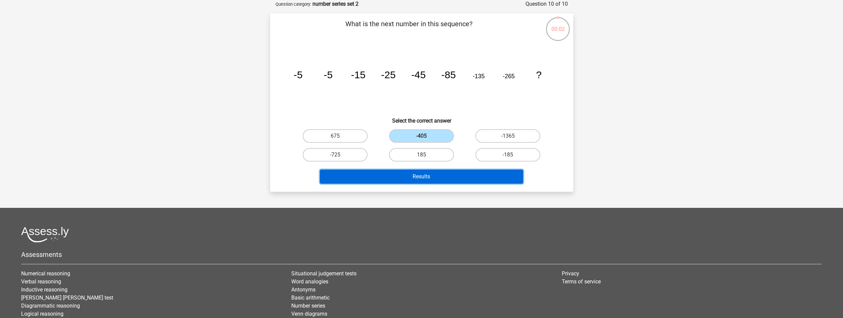
click at [446, 178] on button "Results" at bounding box center [421, 177] width 203 height 14
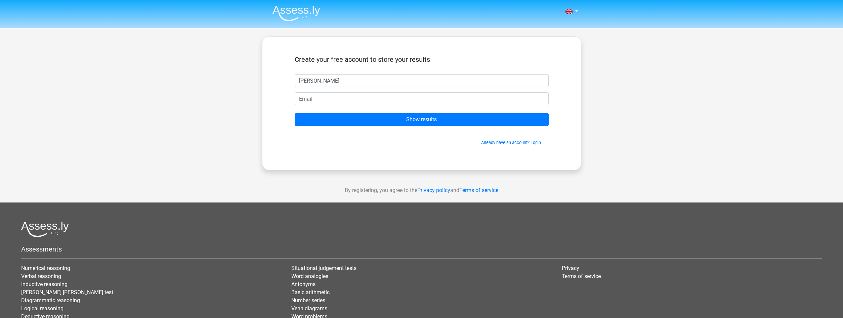
type input "[PERSON_NAME]"
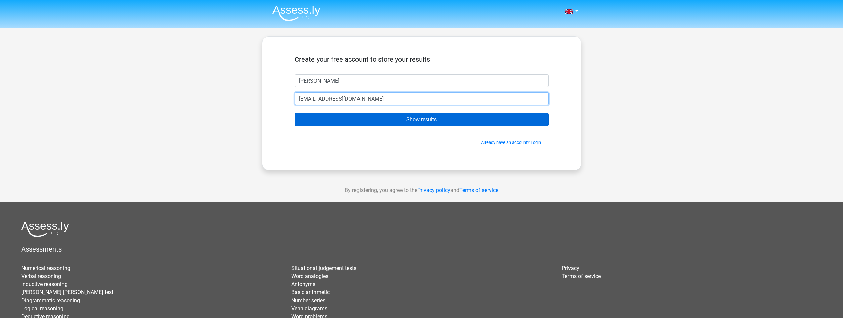
type input "[EMAIL_ADDRESS][DOMAIN_NAME]"
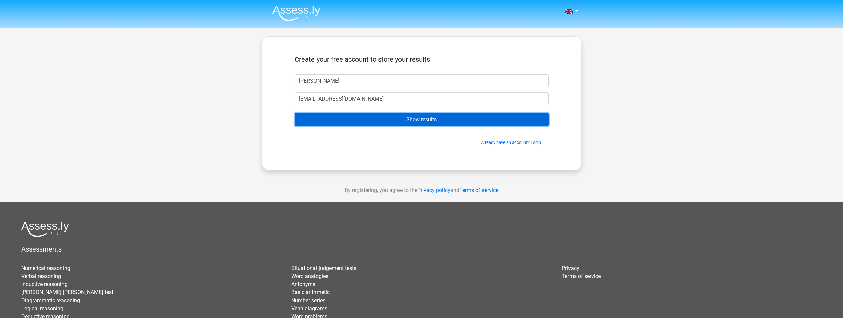
click at [369, 119] on input "Show results" at bounding box center [422, 119] width 254 height 13
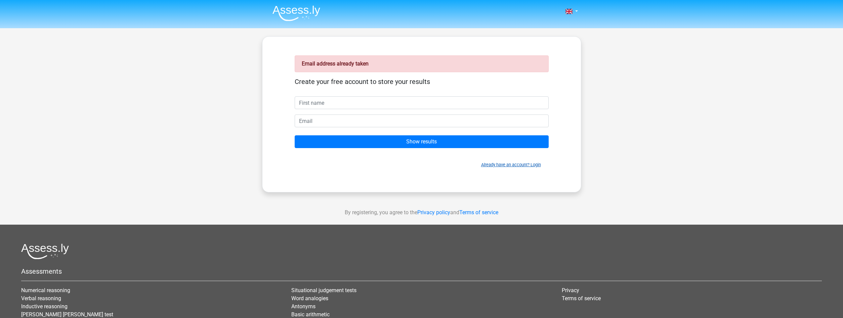
click at [523, 163] on link "Already have an account? Login" at bounding box center [511, 164] width 60 height 5
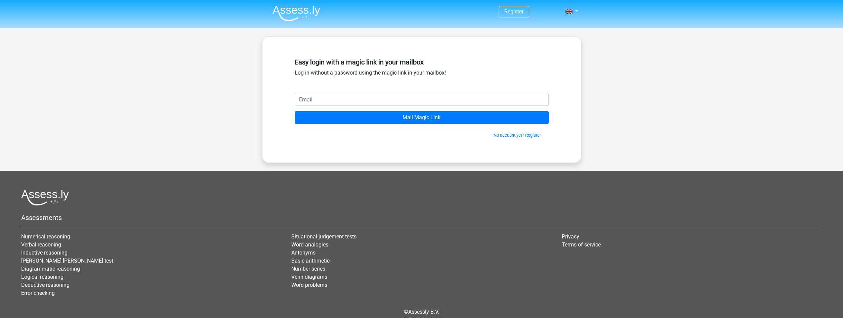
type input "a"
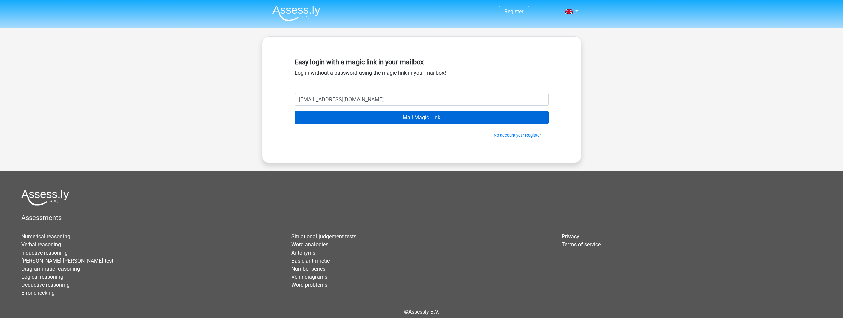
type input "[EMAIL_ADDRESS][DOMAIN_NAME]"
click at [359, 114] on input "Mail Magic Link" at bounding box center [422, 117] width 254 height 13
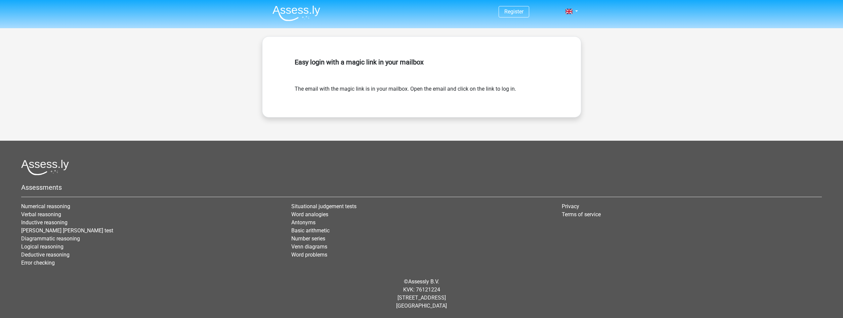
click at [295, 11] on img at bounding box center [297, 13] width 48 height 16
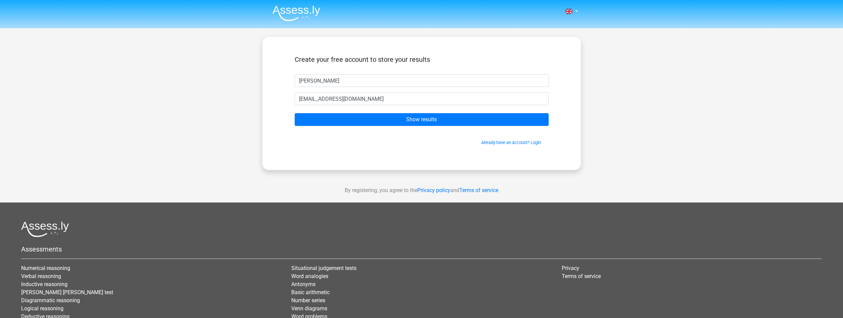
click at [306, 9] on img at bounding box center [297, 13] width 48 height 16
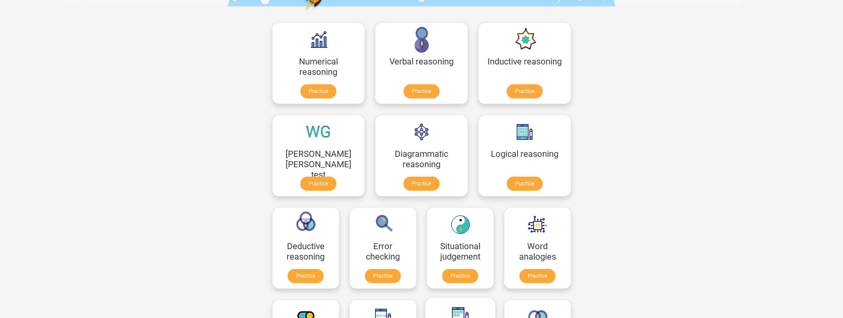
scroll to position [69, 0]
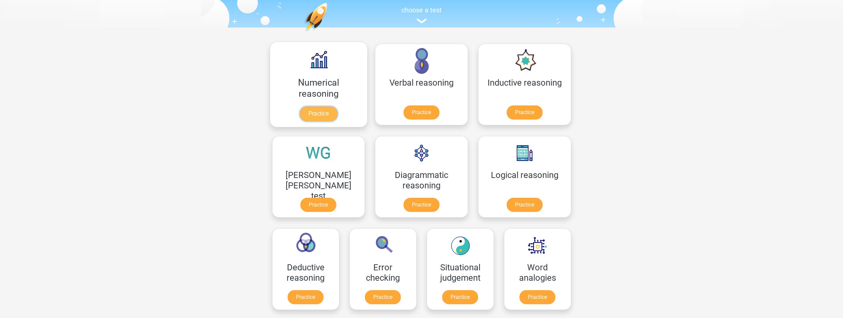
click at [310, 107] on link "Practice" at bounding box center [319, 114] width 38 height 15
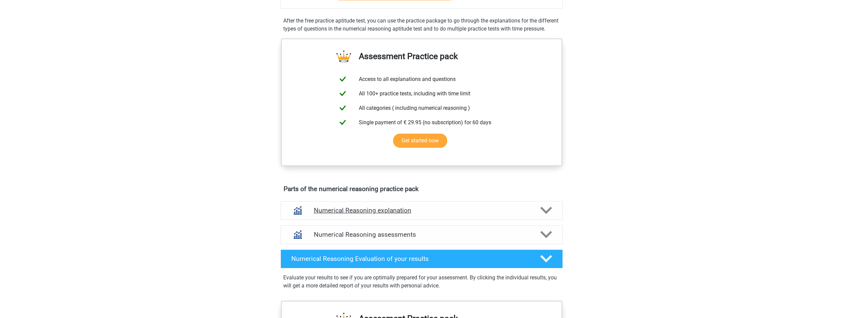
click at [407, 214] on h4 "Numerical Reasoning explanation" at bounding box center [422, 211] width 216 height 8
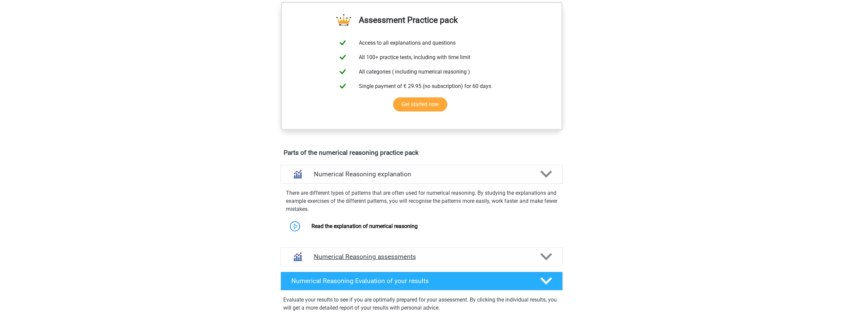
scroll to position [274, 0]
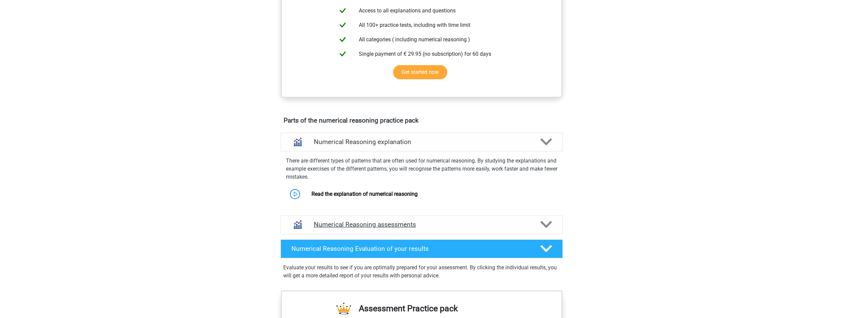
click at [430, 229] on h4 "Numerical Reasoning assessments" at bounding box center [422, 225] width 216 height 8
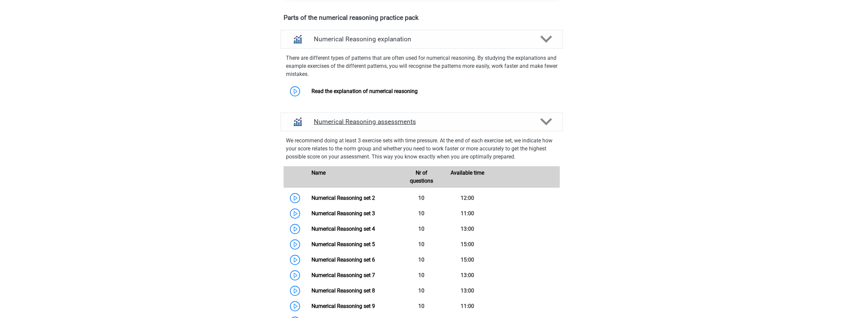
scroll to position [343, 0]
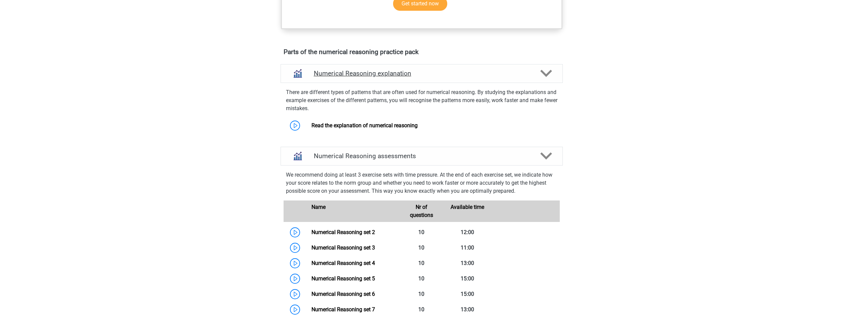
click at [464, 83] on div "Numerical Reasoning explanation" at bounding box center [422, 73] width 282 height 19
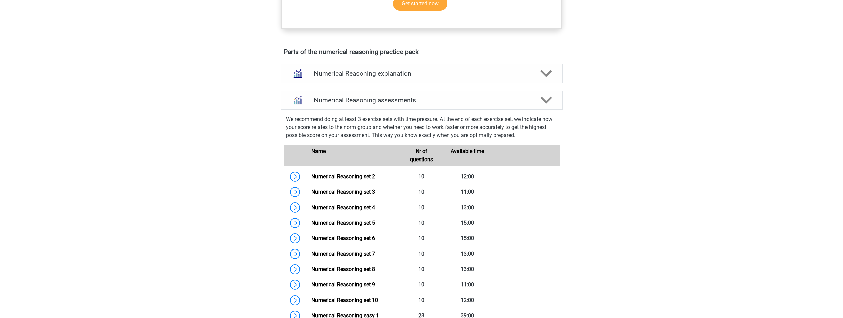
click at [540, 79] on div at bounding box center [545, 74] width 23 height 12
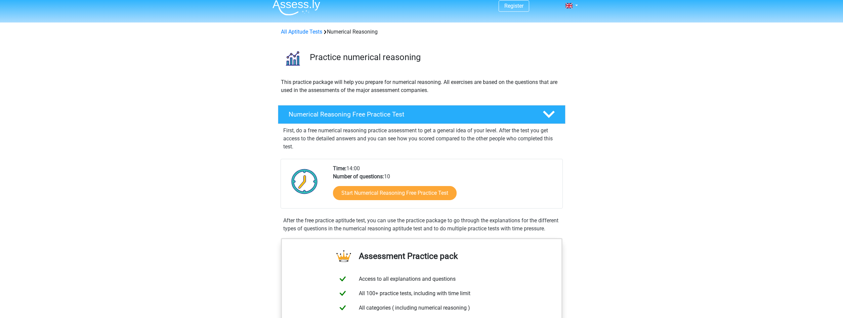
scroll to position [0, 0]
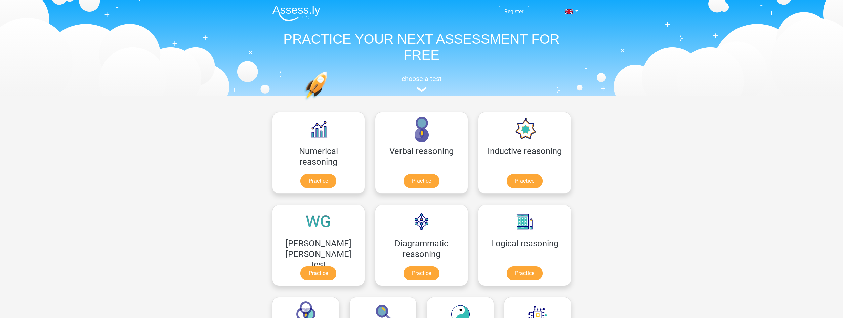
scroll to position [69, 0]
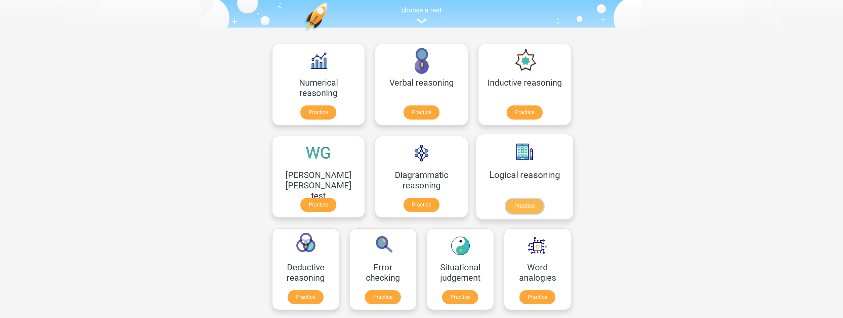
click at [506, 199] on link "Practice" at bounding box center [525, 206] width 38 height 15
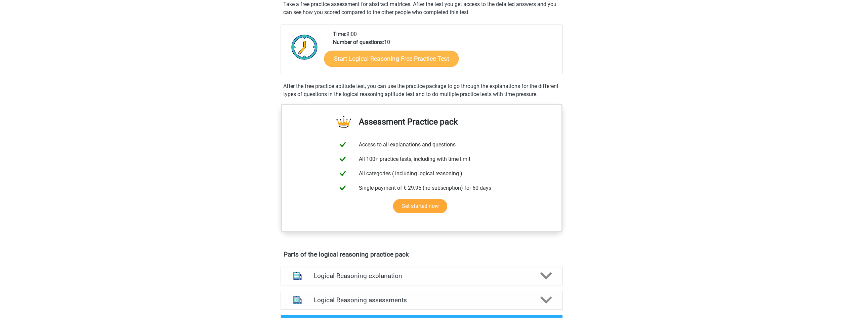
scroll to position [206, 0]
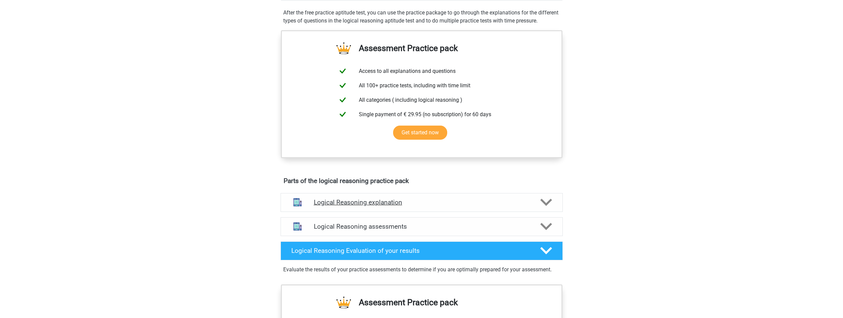
click at [446, 206] on h4 "Logical Reasoning explanation" at bounding box center [422, 203] width 216 height 8
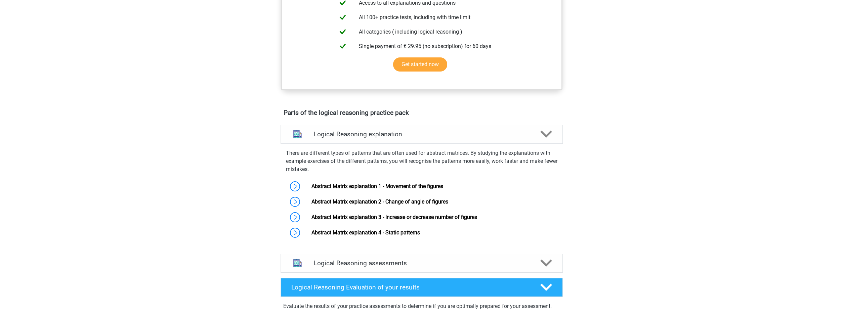
scroll to position [274, 0]
click at [430, 189] on link "Abstract Matrix explanation 1 - Movement of the figures" at bounding box center [378, 186] width 132 height 6
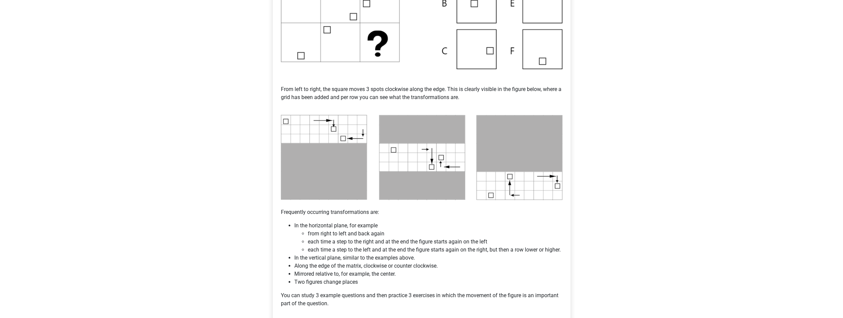
scroll to position [343, 0]
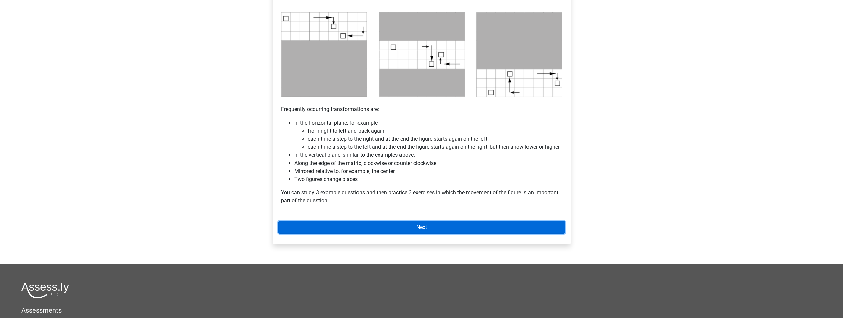
click at [361, 234] on link "Next" at bounding box center [421, 227] width 287 height 13
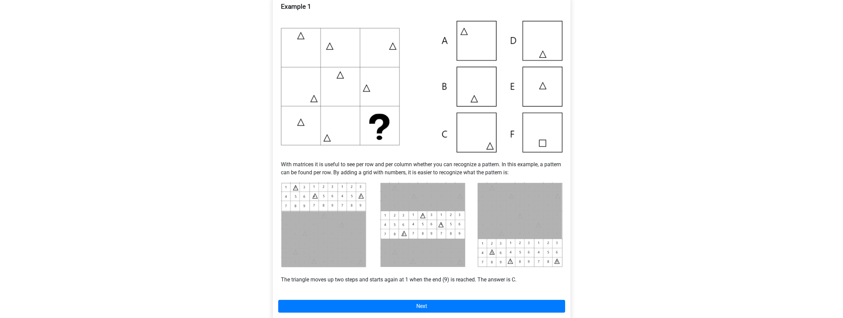
scroll to position [171, 0]
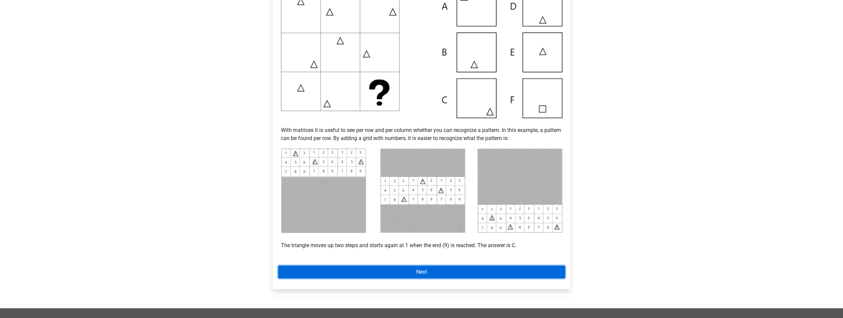
click at [487, 267] on link "Next" at bounding box center [421, 272] width 287 height 13
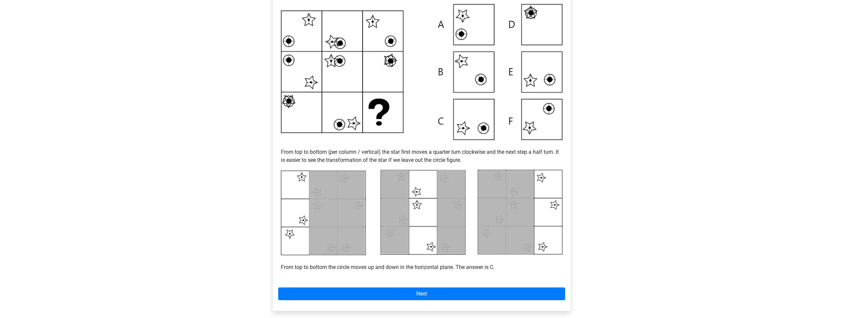
scroll to position [171, 0]
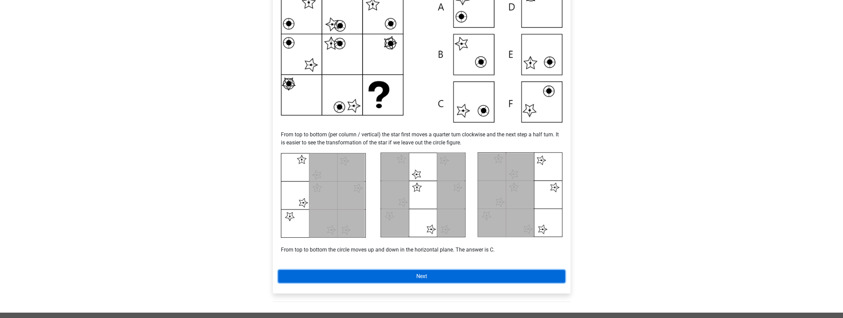
click at [389, 274] on link "Next" at bounding box center [421, 276] width 287 height 13
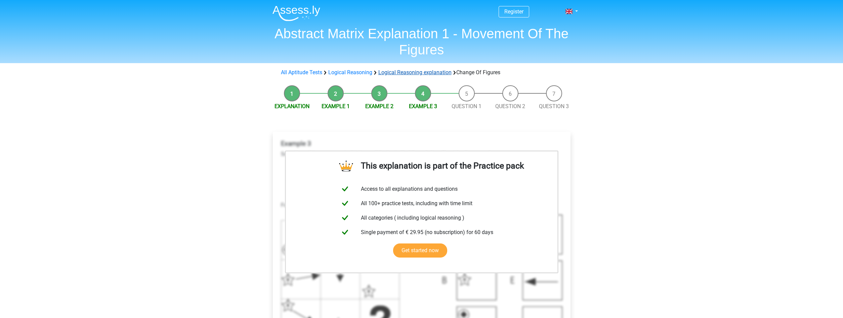
click at [392, 74] on link "Logical Reasoning explanation" at bounding box center [414, 72] width 73 height 6
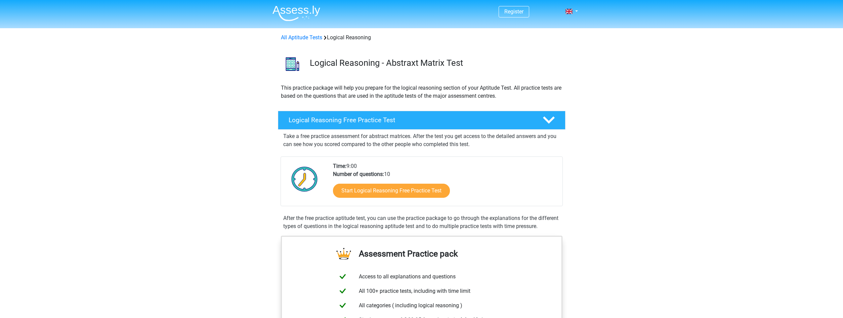
scroll to position [404, 0]
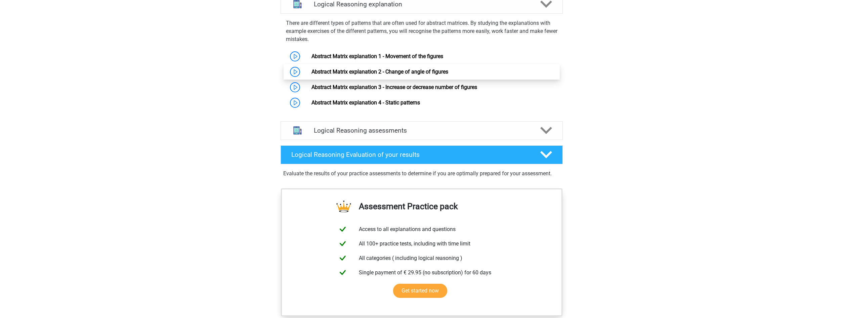
click at [392, 75] on link "Abstract Matrix explanation 2 - Change of angle of figures" at bounding box center [380, 72] width 137 height 6
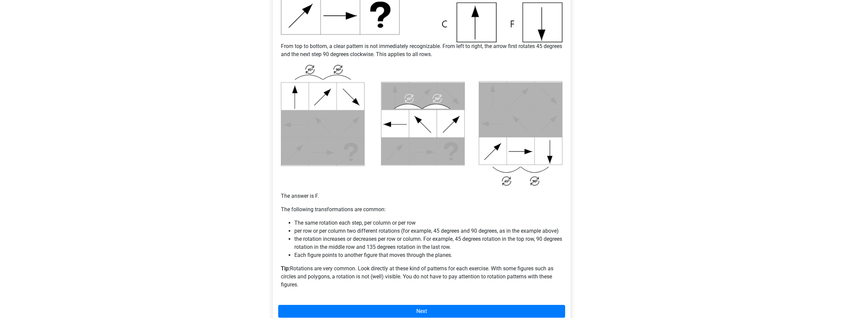
scroll to position [274, 0]
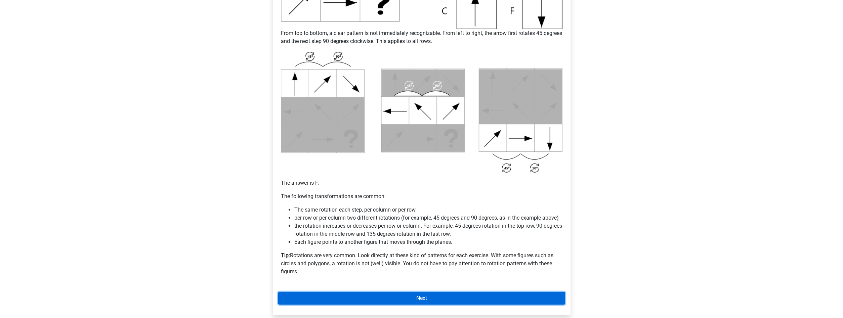
click at [431, 295] on link "Next" at bounding box center [421, 298] width 287 height 13
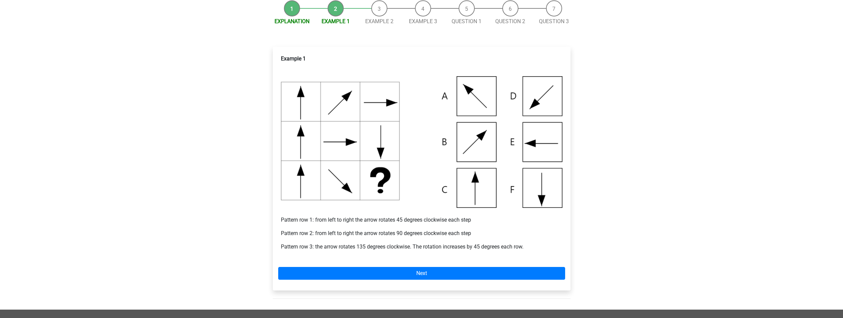
scroll to position [103, 0]
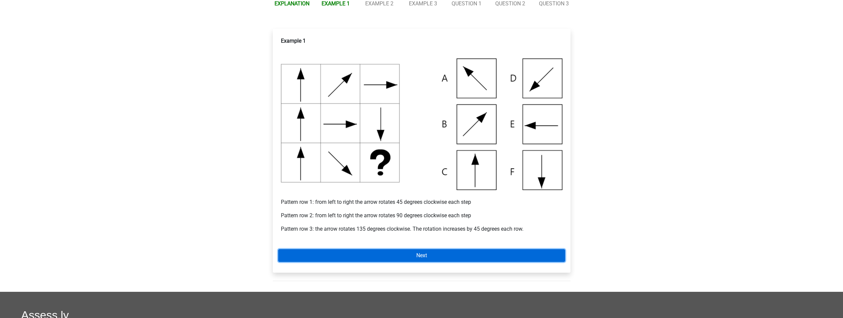
click at [429, 254] on link "Next" at bounding box center [421, 255] width 287 height 13
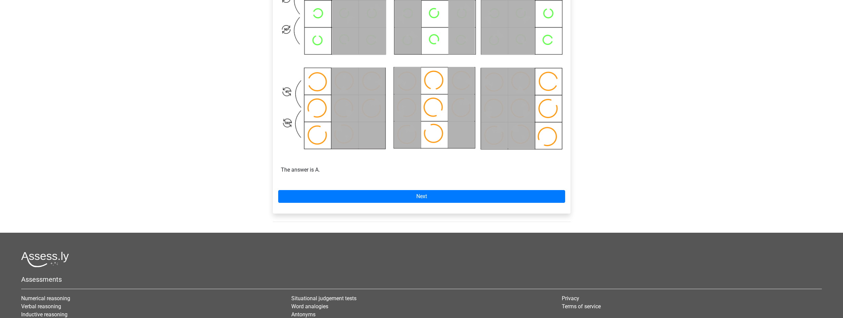
scroll to position [377, 0]
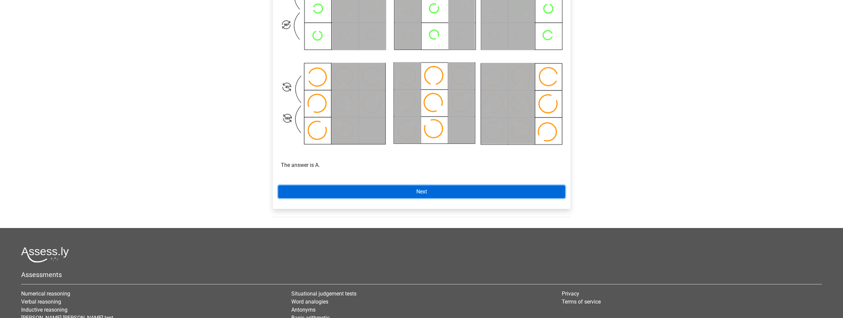
click at [361, 192] on link "Next" at bounding box center [421, 192] width 287 height 13
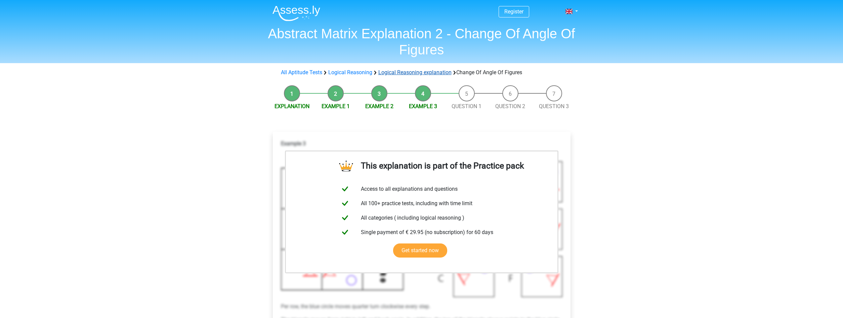
click at [397, 70] on link "Logical Reasoning explanation" at bounding box center [414, 72] width 73 height 6
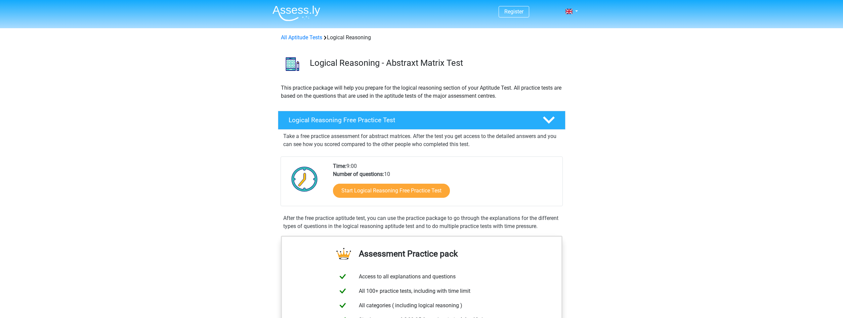
scroll to position [404, 0]
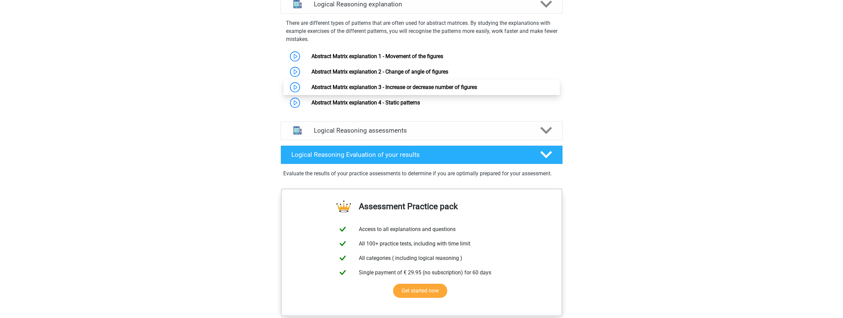
click at [383, 90] on link "Abstract Matrix explanation 3 - Increase or decrease number of figures" at bounding box center [395, 87] width 166 height 6
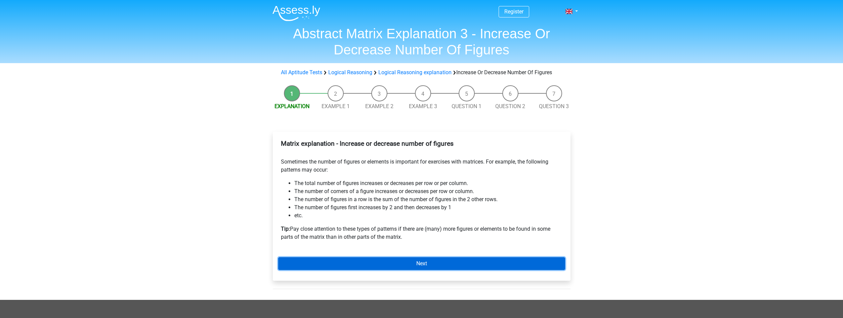
click at [375, 263] on link "Next" at bounding box center [421, 263] width 287 height 13
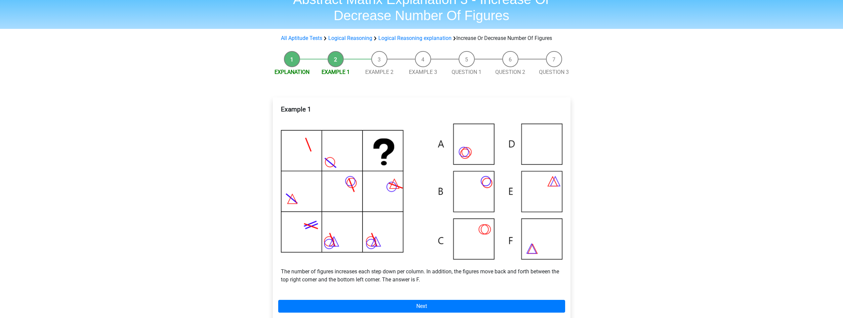
scroll to position [103, 0]
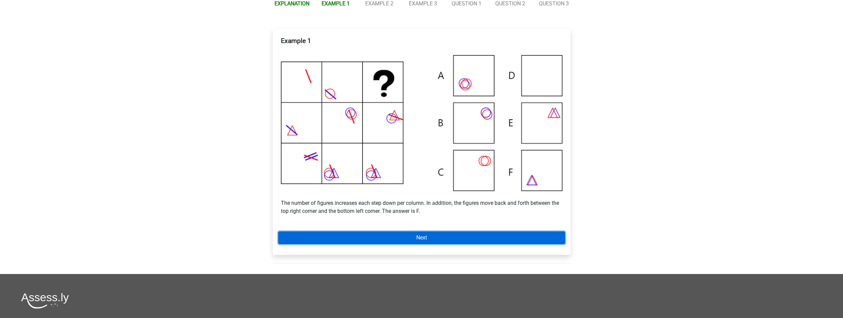
click at [385, 239] on link "Next" at bounding box center [421, 238] width 287 height 13
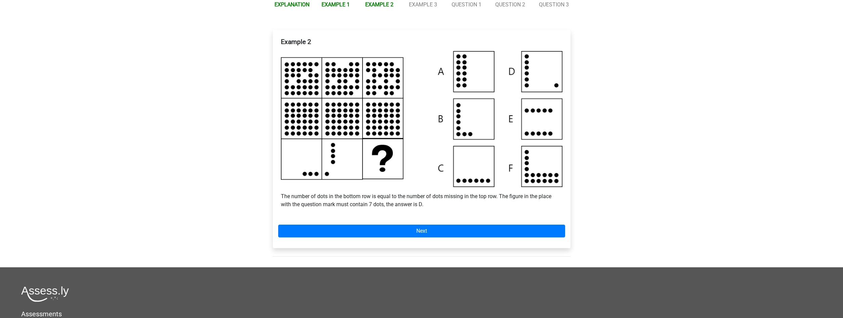
scroll to position [103, 0]
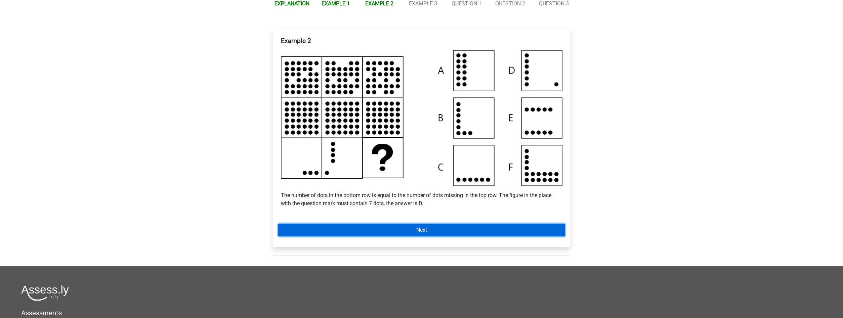
click at [450, 224] on link "Next" at bounding box center [421, 230] width 287 height 13
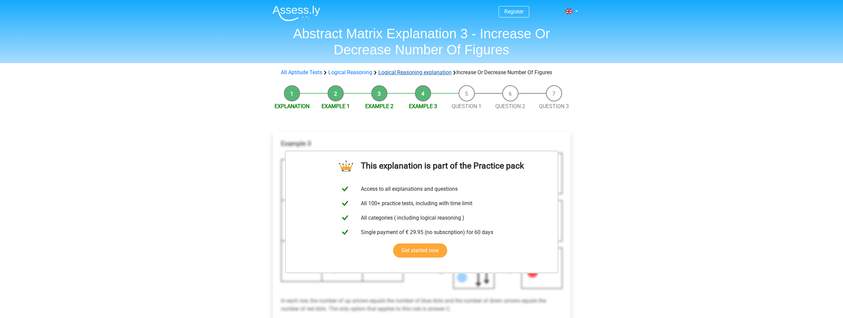
click at [403, 71] on link "Logical Reasoning explanation" at bounding box center [414, 72] width 73 height 6
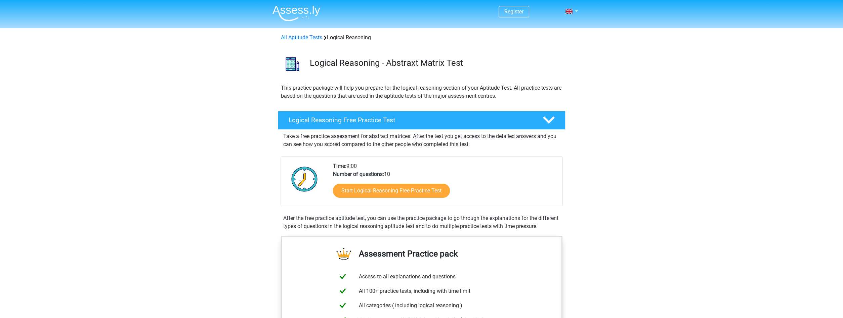
scroll to position [404, 0]
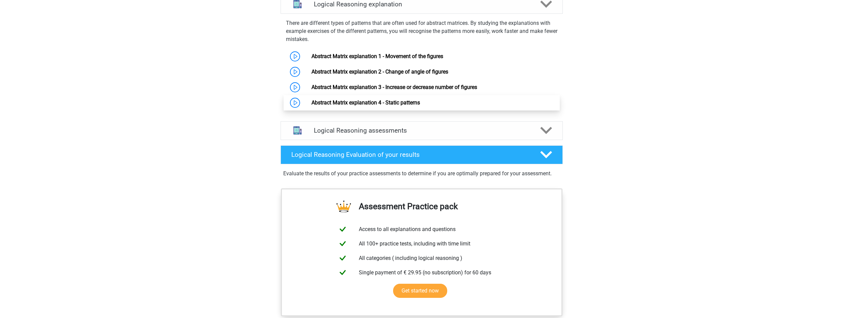
click at [388, 106] on link "Abstract Matrix explanation 4 - Static patterns" at bounding box center [366, 102] width 109 height 6
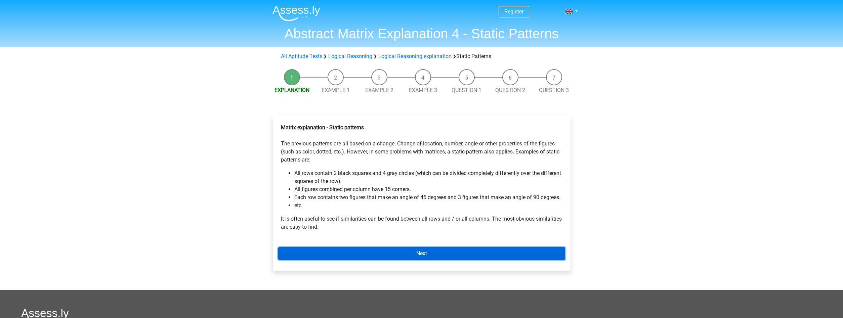
click at [356, 251] on link "Next" at bounding box center [421, 253] width 287 height 13
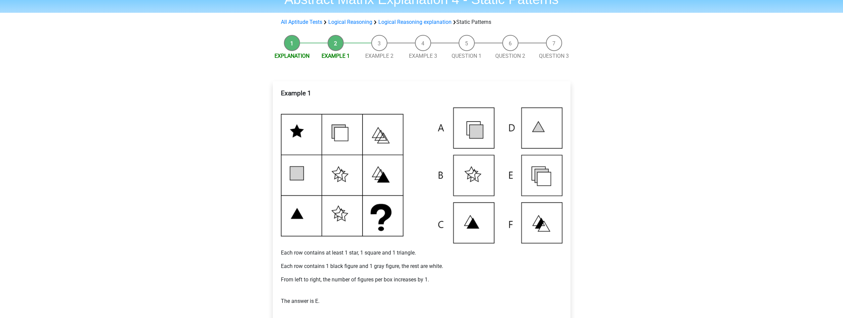
scroll to position [69, 0]
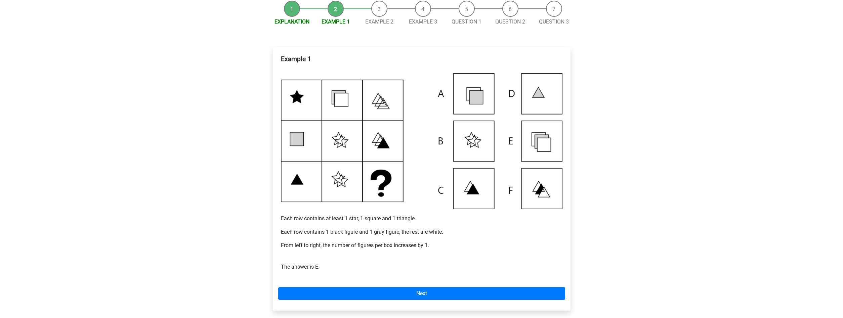
click at [336, 286] on div "Example 1 Each row contains at least 1 star, 1 square and 1 triangle. Each row …" at bounding box center [422, 178] width 298 height 263
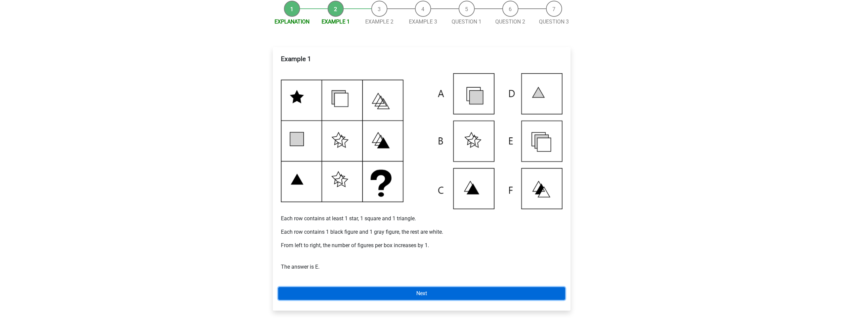
click at [334, 292] on link "Next" at bounding box center [421, 293] width 287 height 13
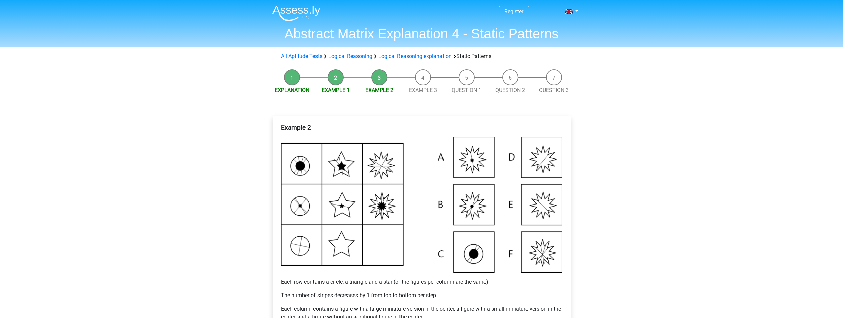
click at [481, 166] on img at bounding box center [422, 205] width 282 height 136
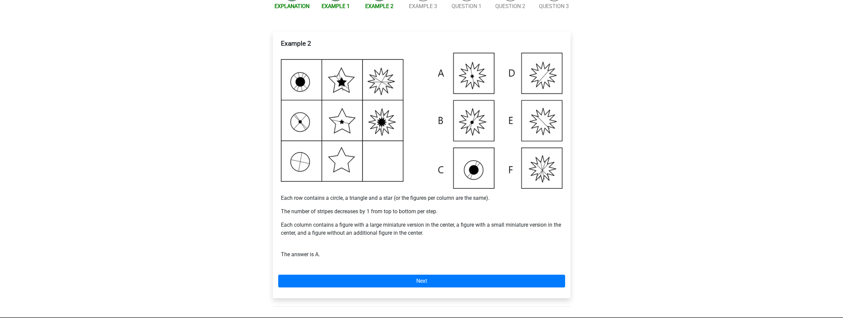
scroll to position [103, 0]
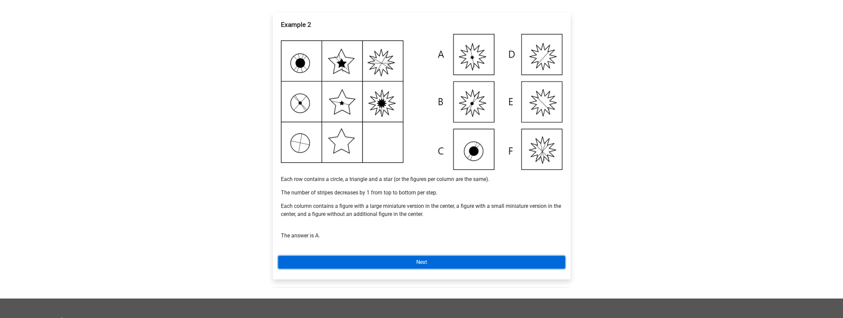
click at [442, 260] on link "Next" at bounding box center [421, 262] width 287 height 13
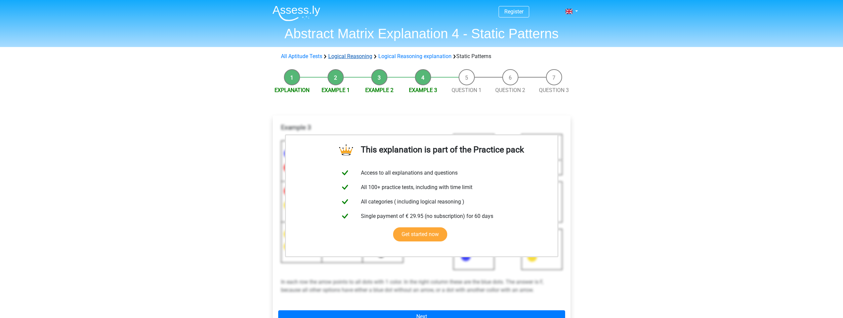
click at [351, 58] on link "Logical Reasoning" at bounding box center [350, 56] width 44 height 6
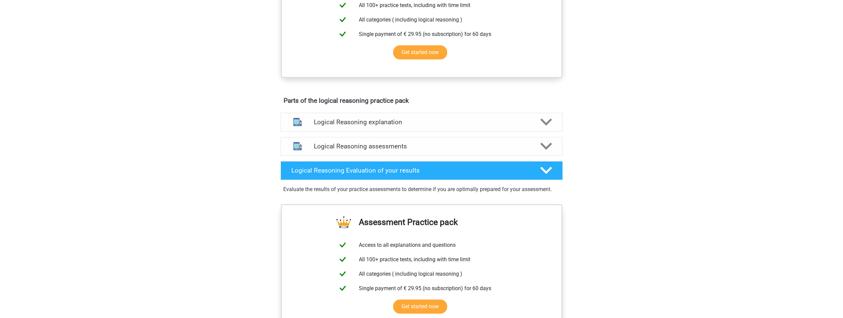
scroll to position [274, 0]
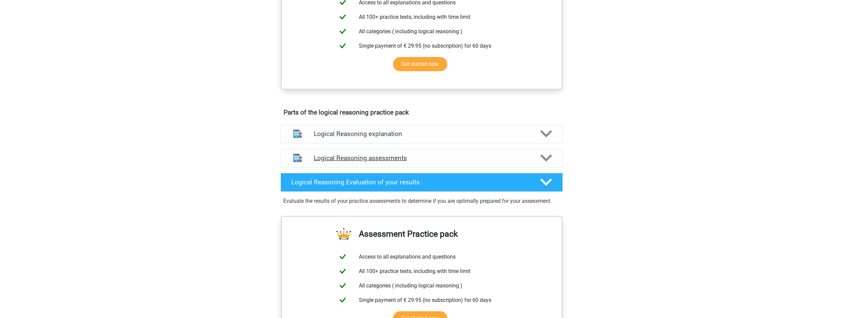
click at [421, 162] on h4 "Logical Reasoning assessments" at bounding box center [422, 158] width 216 height 8
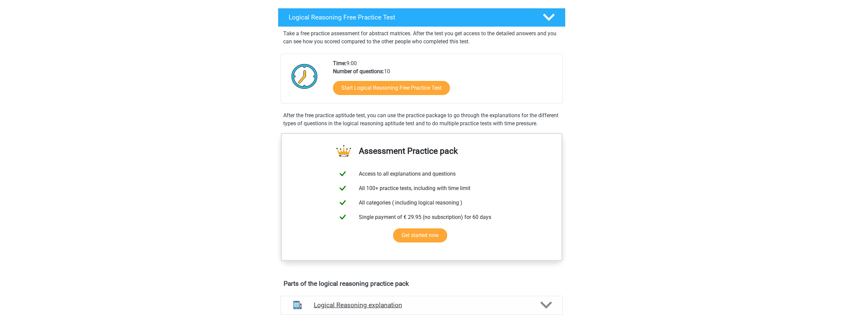
scroll to position [0, 0]
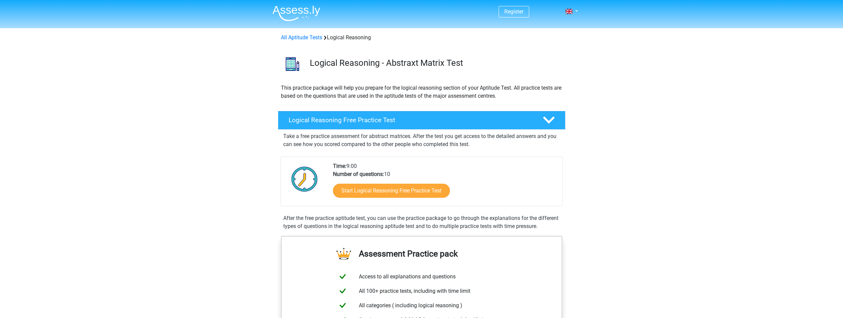
click at [296, 13] on img at bounding box center [297, 13] width 48 height 16
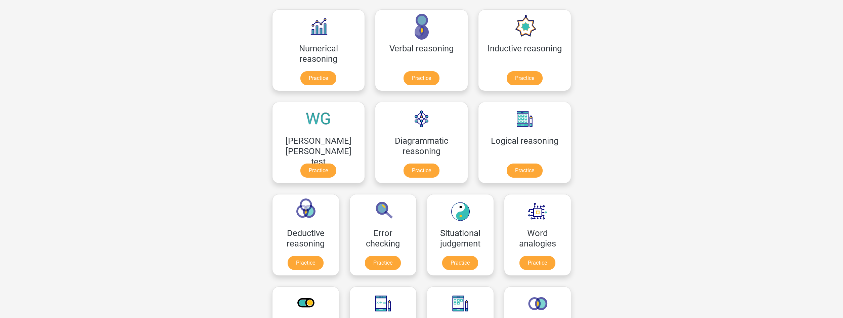
scroll to position [69, 0]
